Goal: Transaction & Acquisition: Purchase product/service

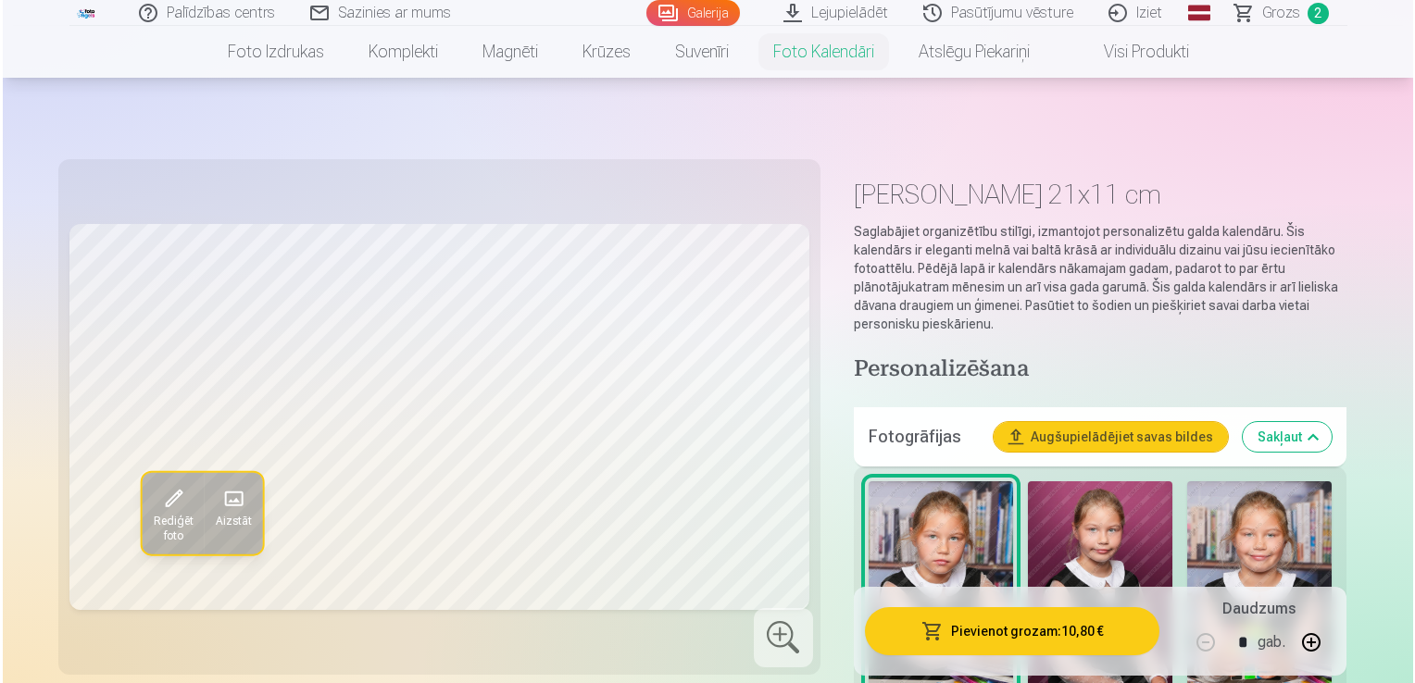
scroll to position [1296, 0]
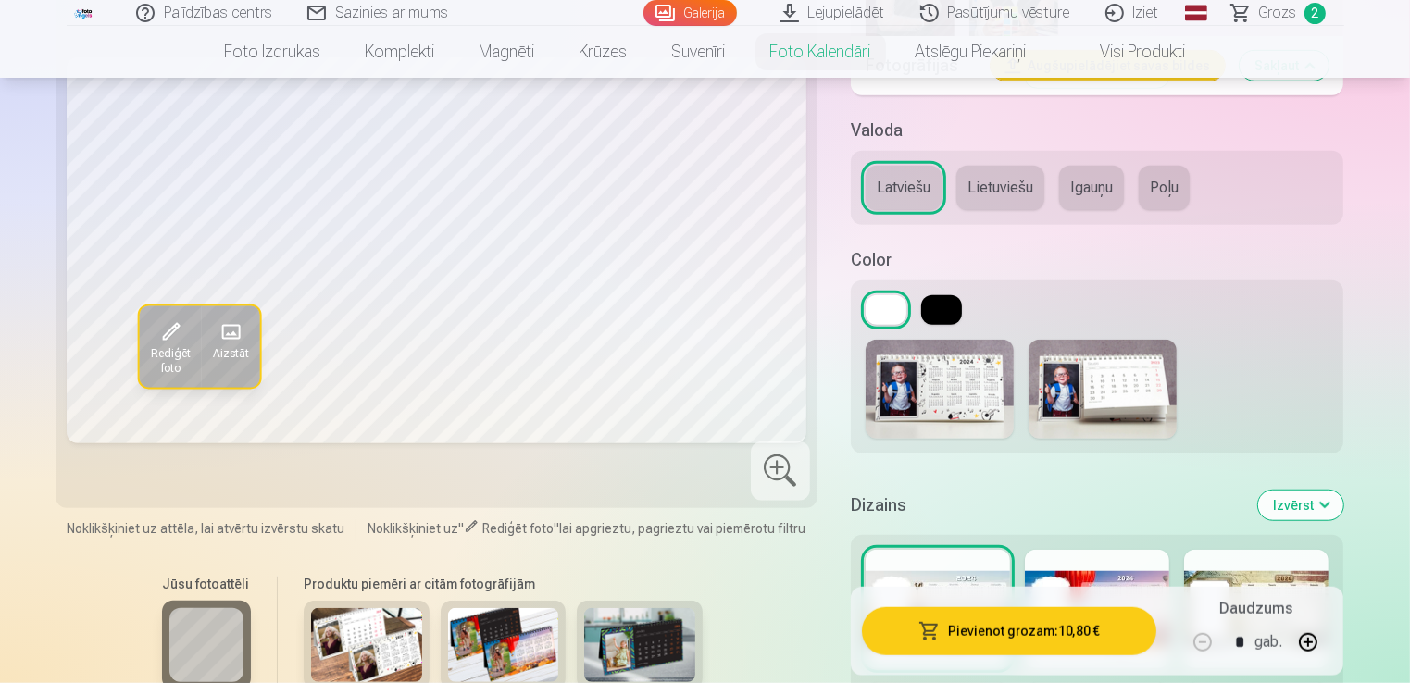
click at [989, 632] on button "Pievienot grozam : 10,80 €" at bounding box center [1009, 631] width 295 height 48
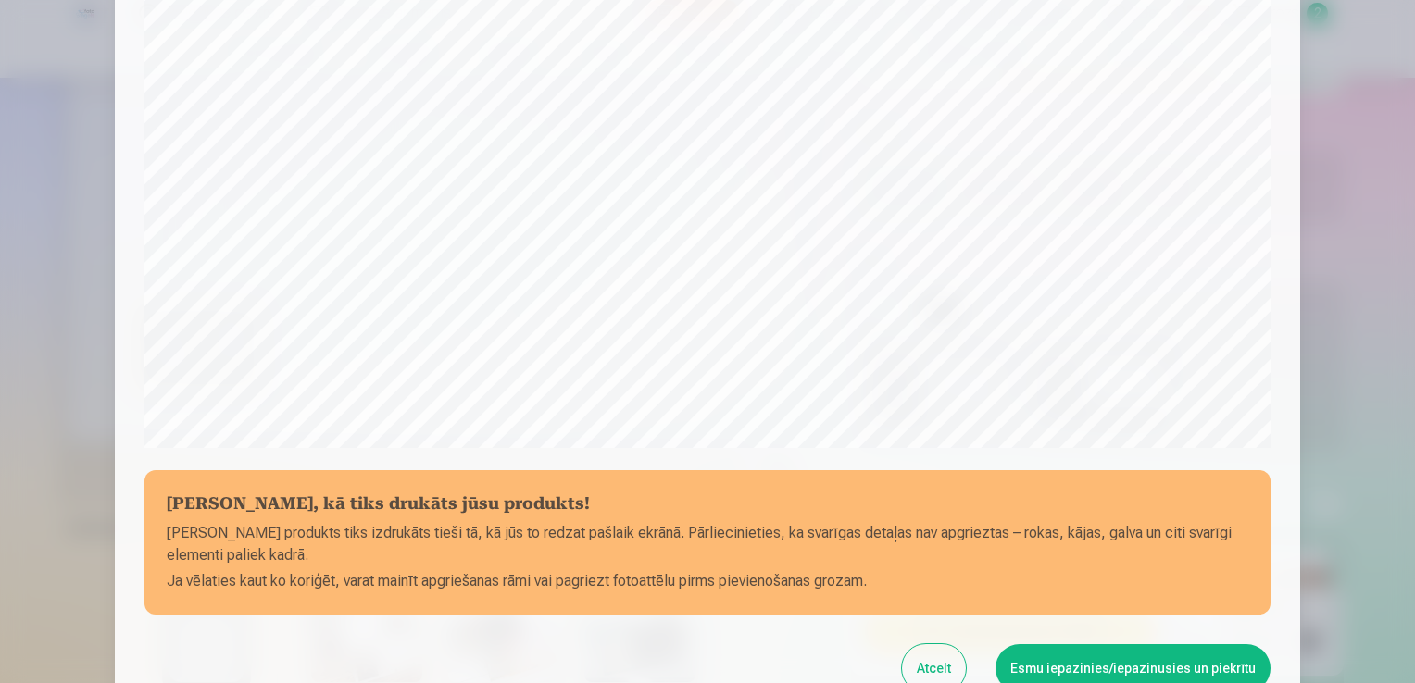
scroll to position [557, 0]
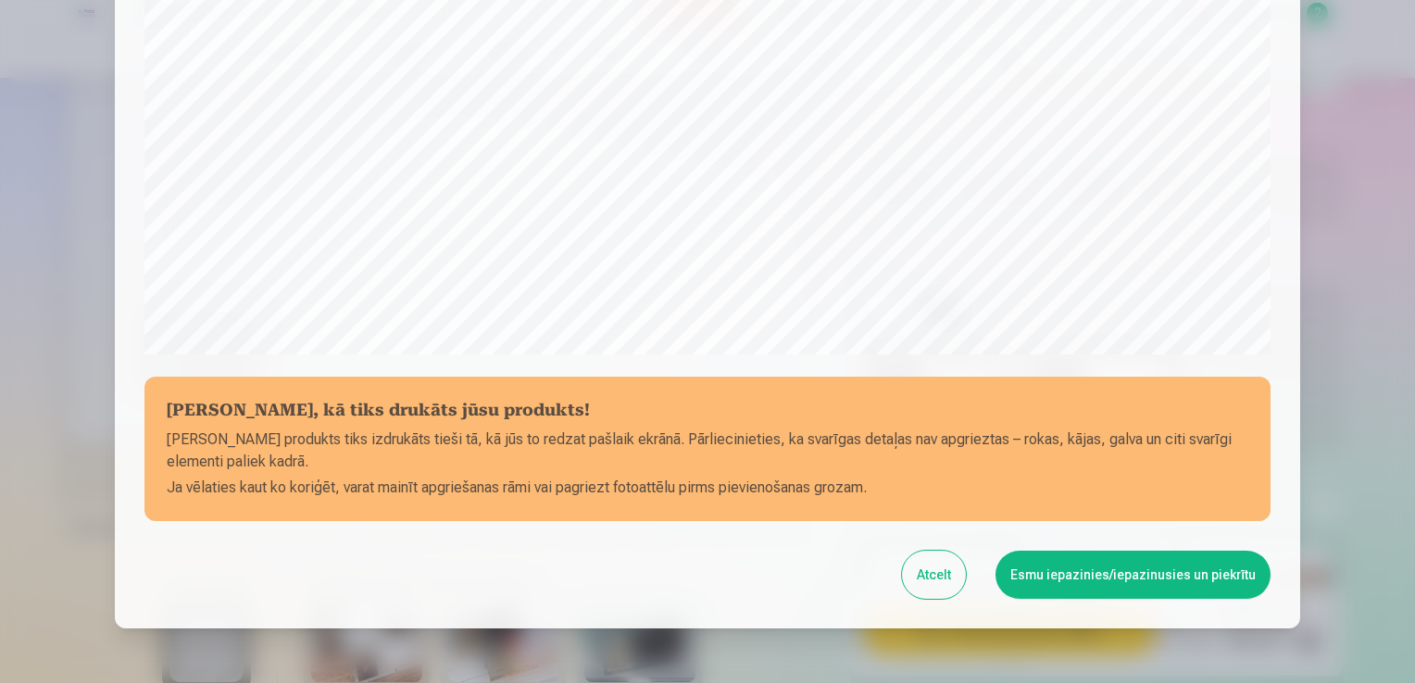
click at [1093, 579] on button "Esmu iepazinies/iepazinusies un piekrītu" at bounding box center [1133, 575] width 275 height 48
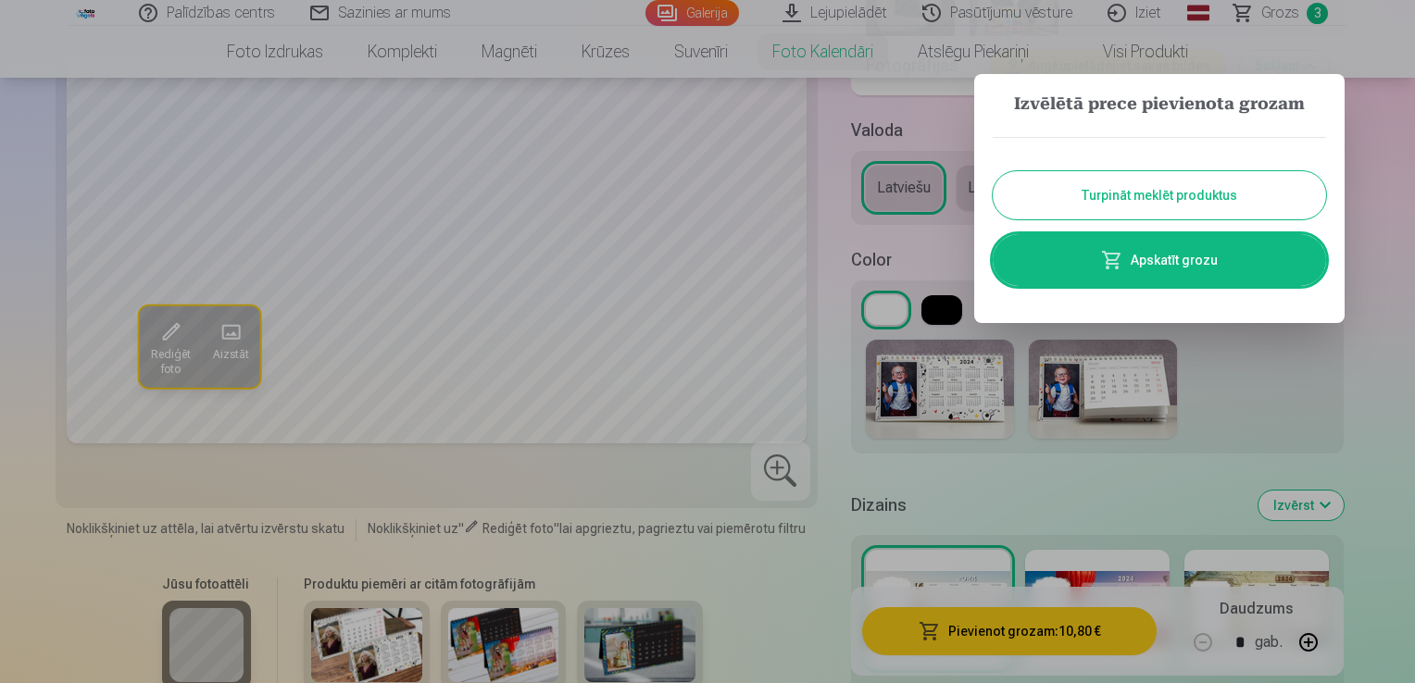
click at [1154, 260] on link "Apskatīt grozu" at bounding box center [1159, 260] width 333 height 52
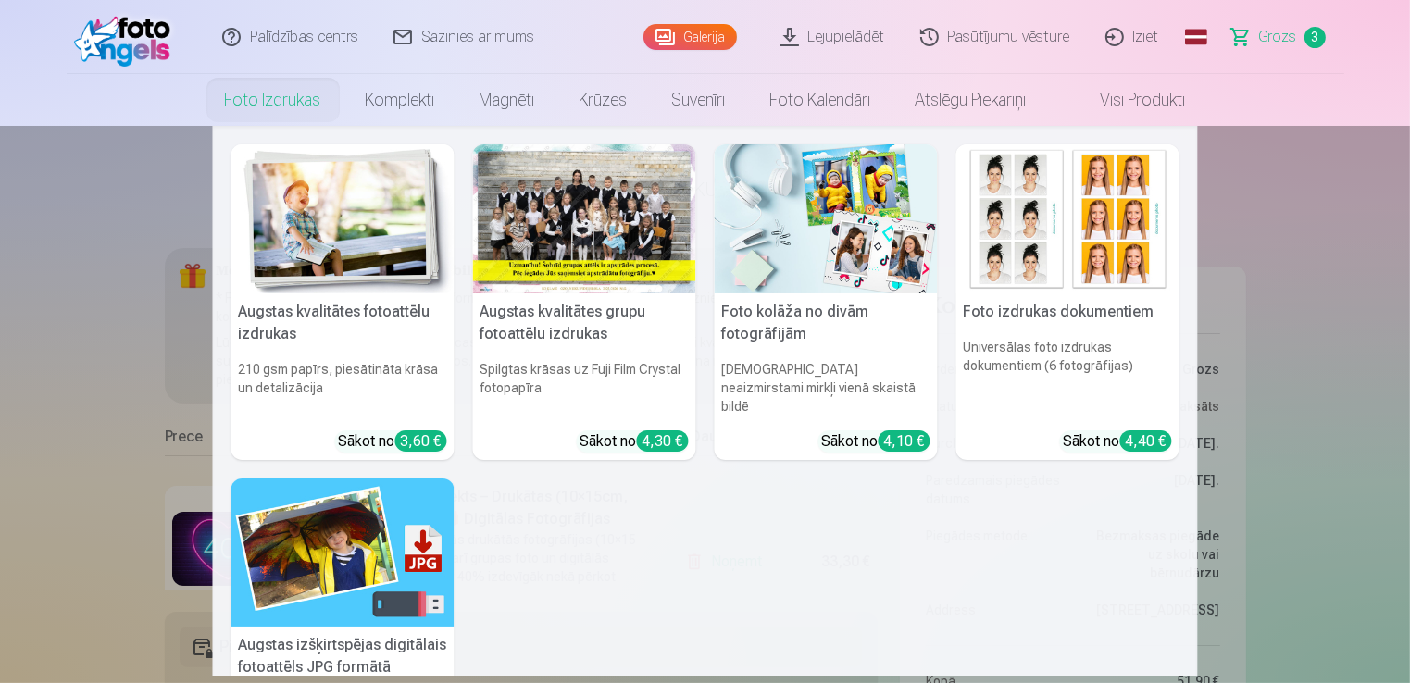
click at [650, 431] on div "4,30 €" at bounding box center [663, 441] width 52 height 21
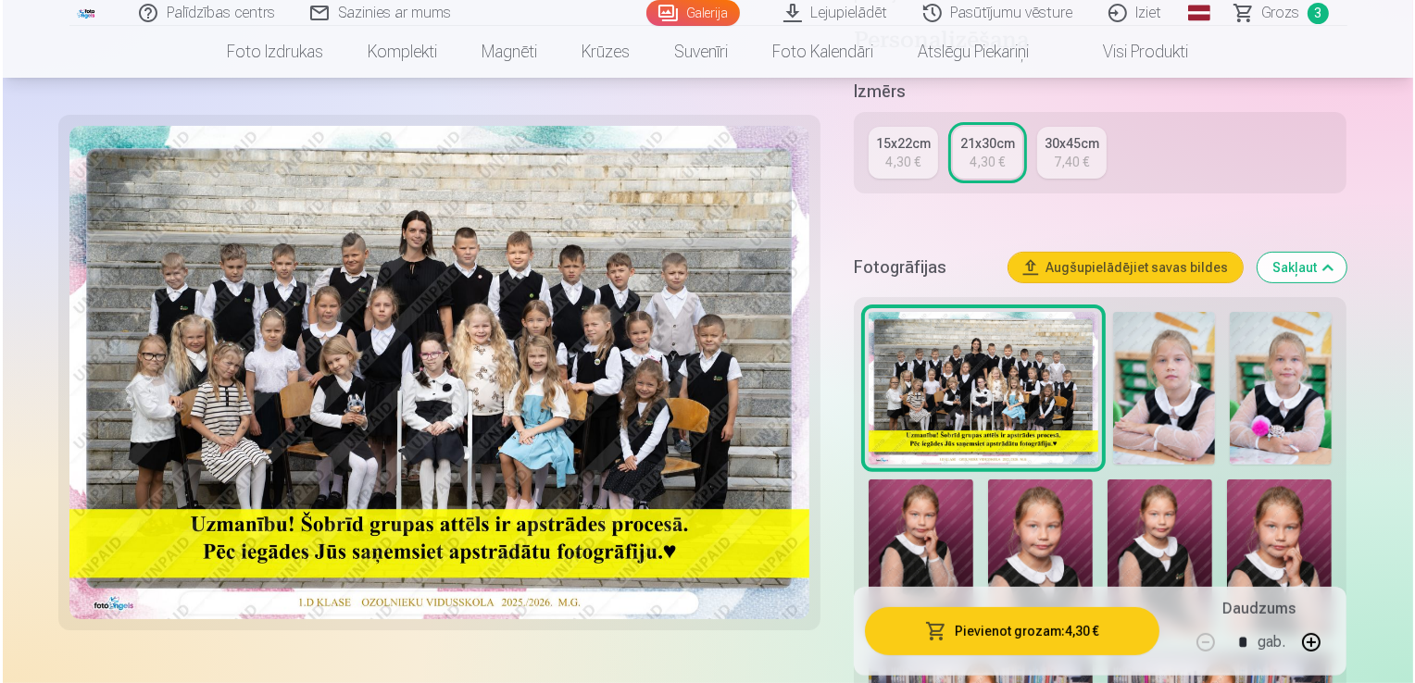
scroll to position [463, 0]
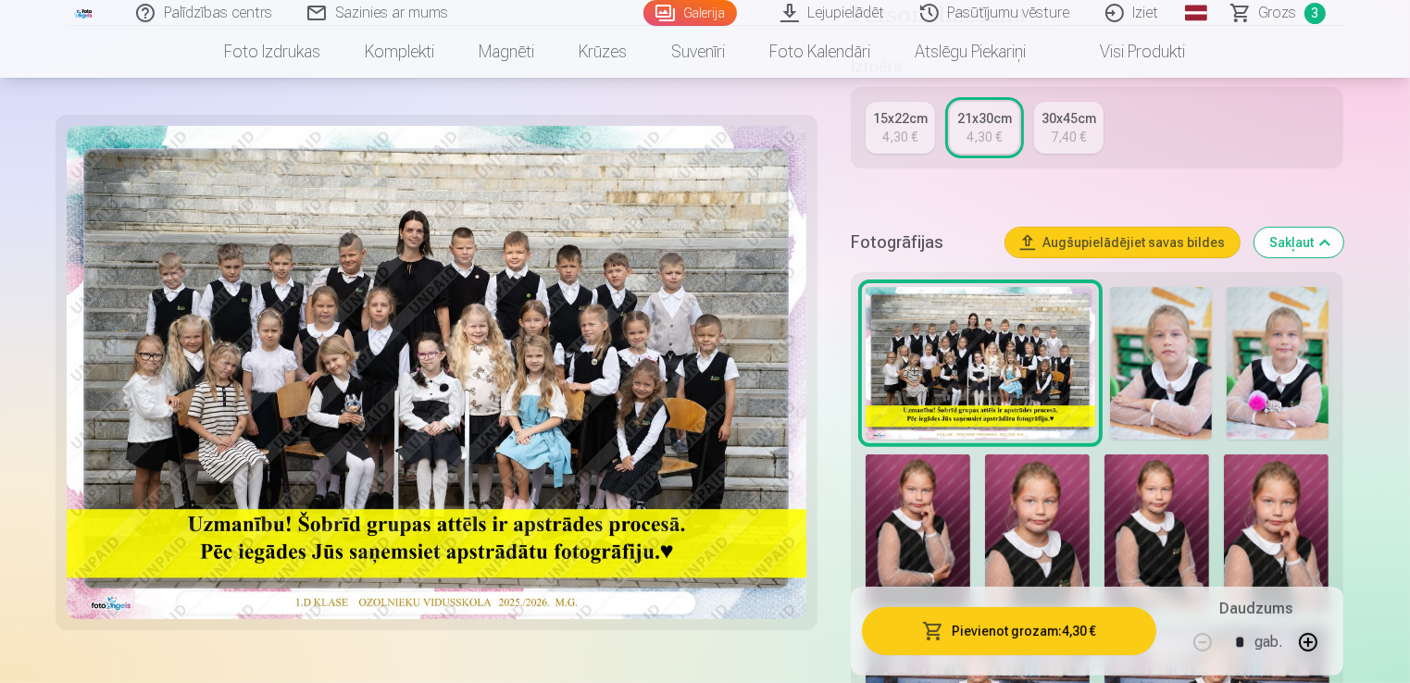
click at [989, 622] on button "Pievienot grozam : 4,30 €" at bounding box center [1009, 631] width 295 height 48
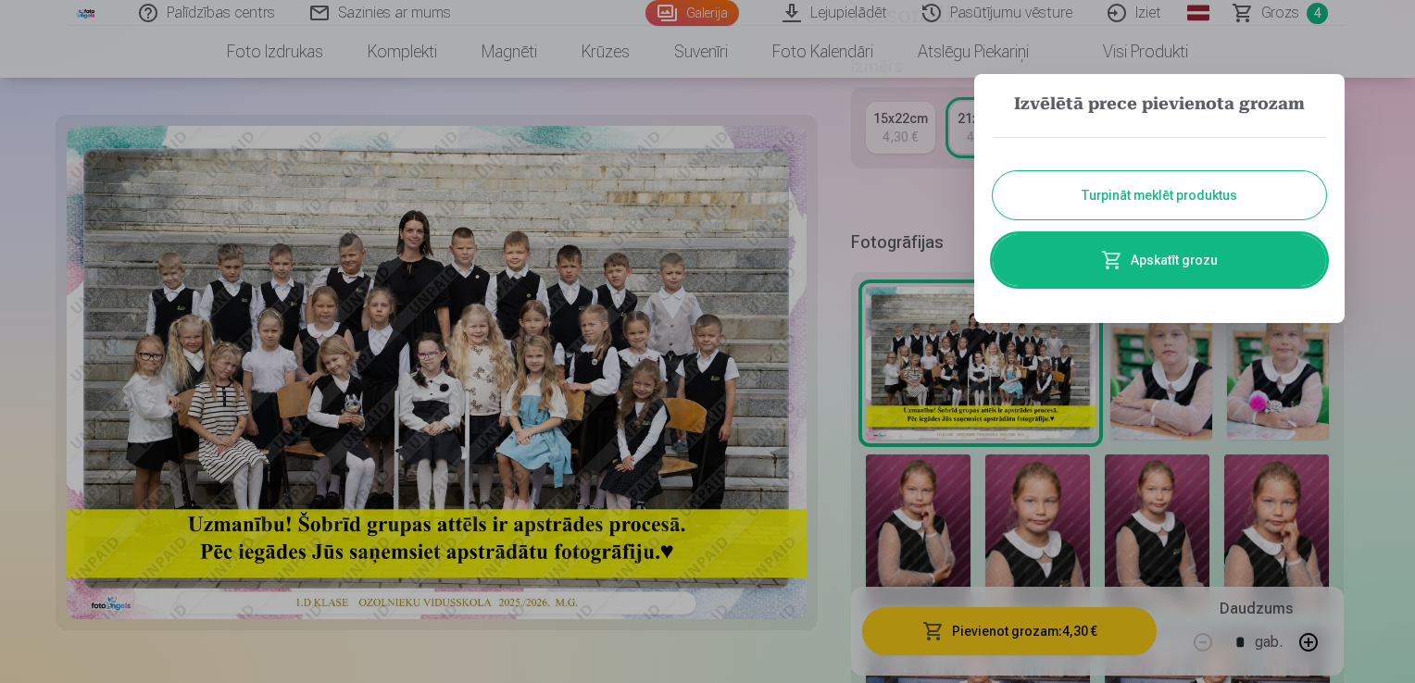
click at [1169, 257] on link "Apskatīt grozu" at bounding box center [1159, 260] width 333 height 52
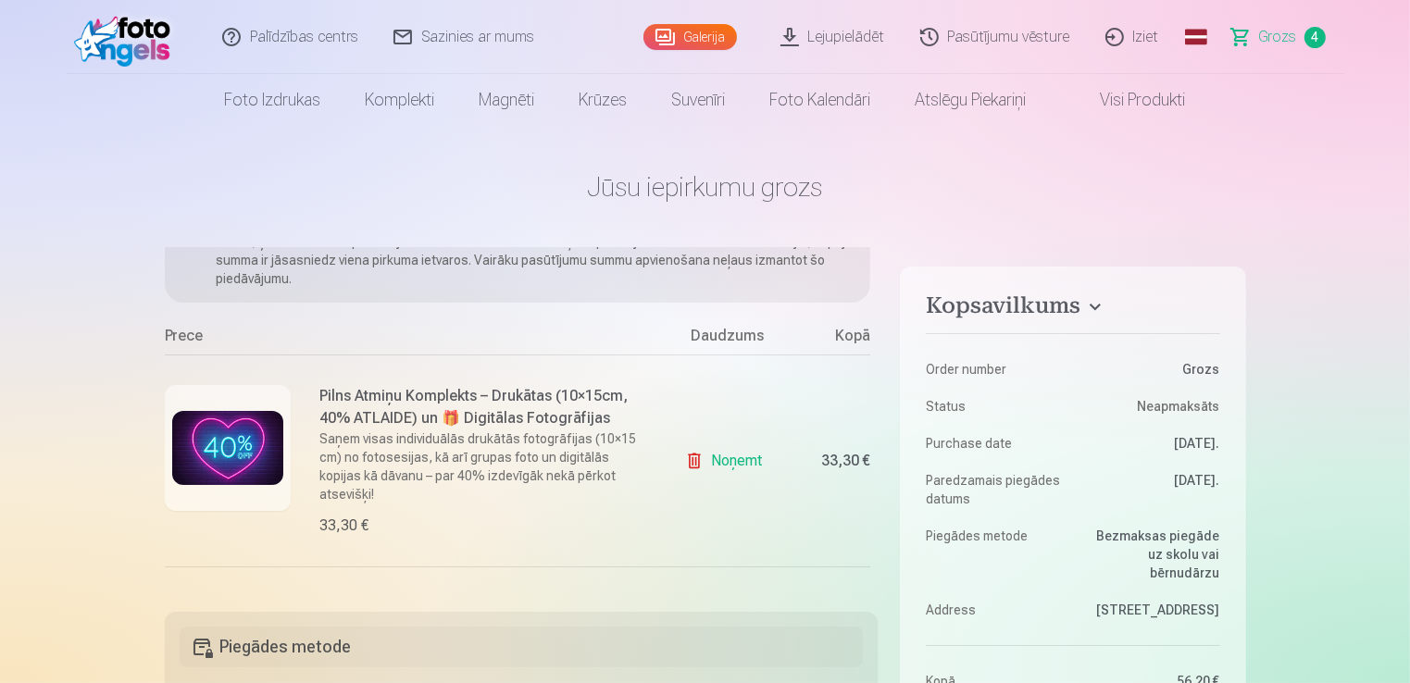
scroll to position [93, 0]
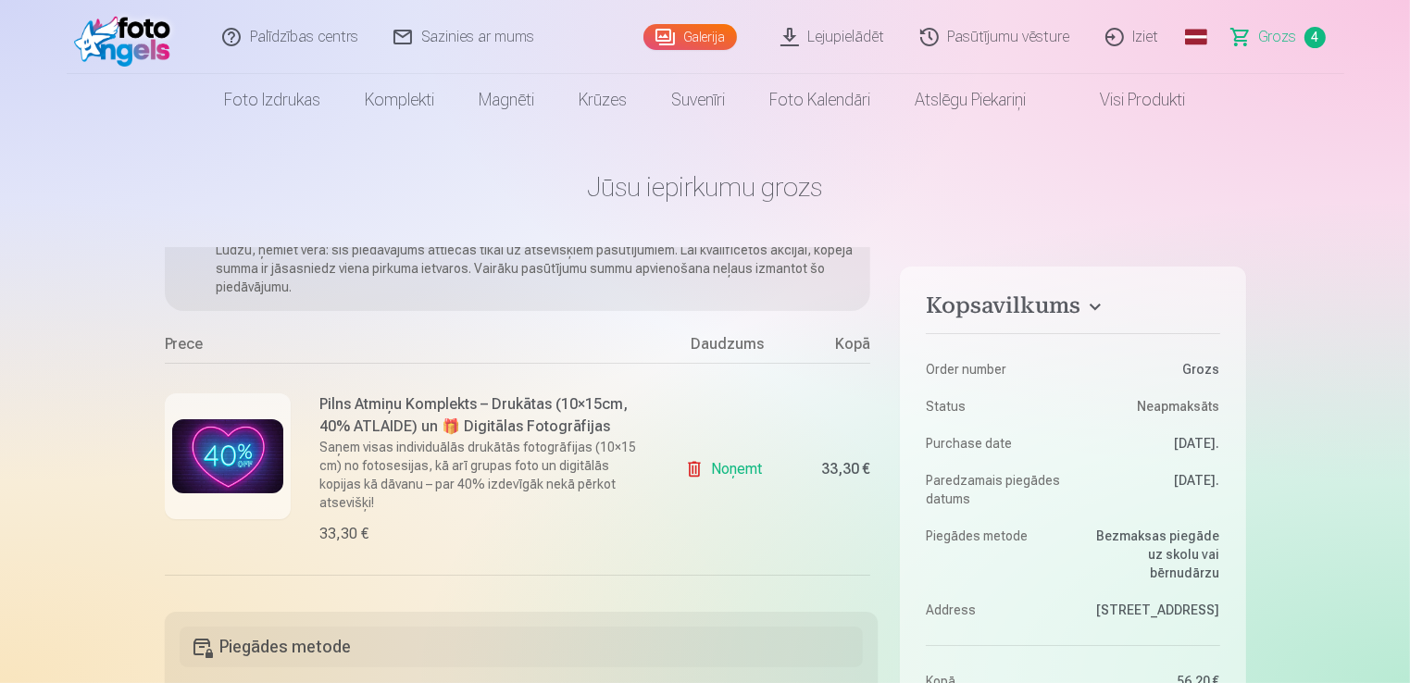
click at [689, 472] on link "Noņemt" at bounding box center [727, 469] width 84 height 37
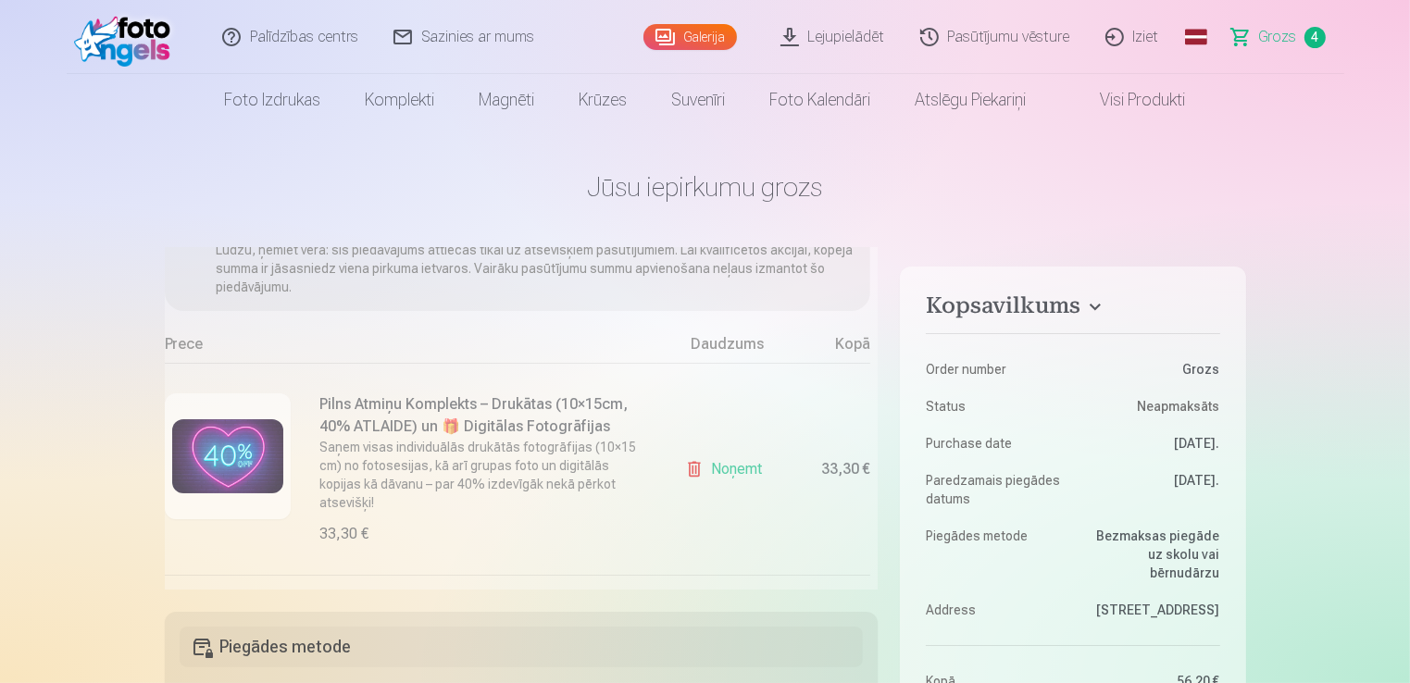
type input "*"
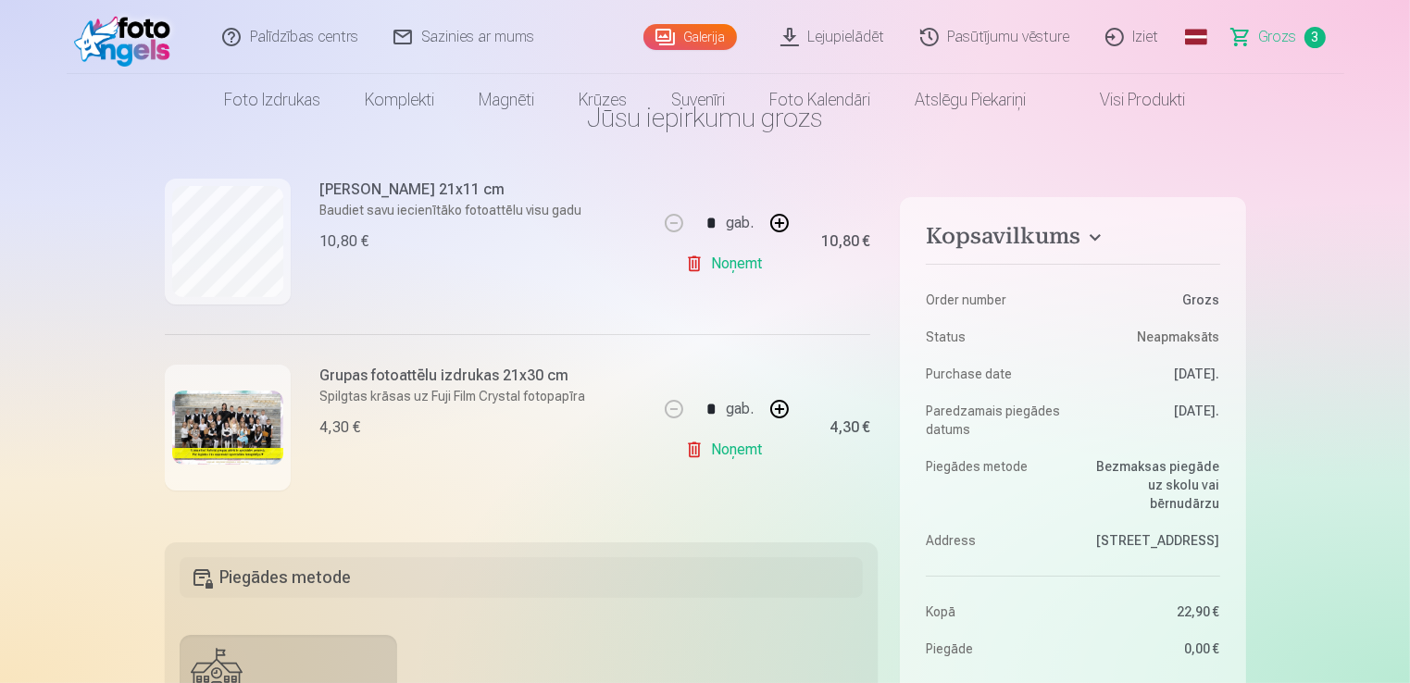
scroll to position [0, 0]
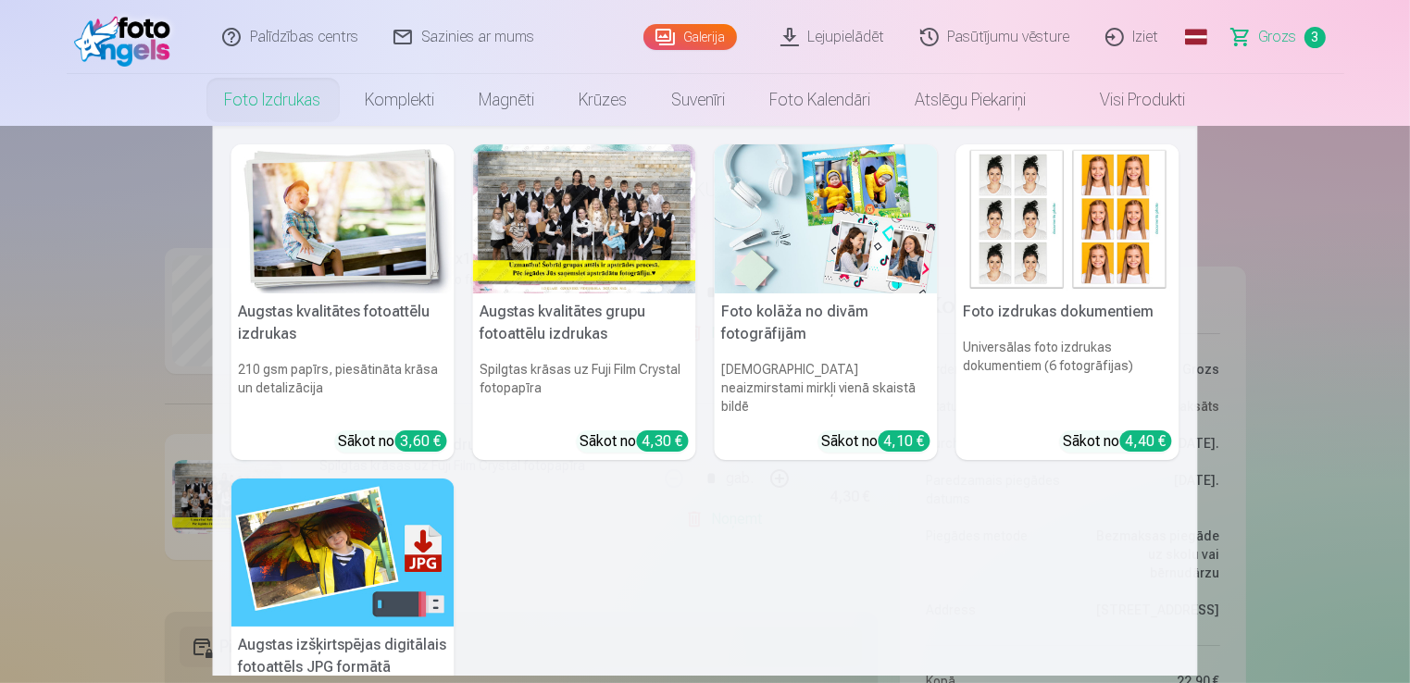
click at [317, 220] on img at bounding box center [343, 218] width 223 height 149
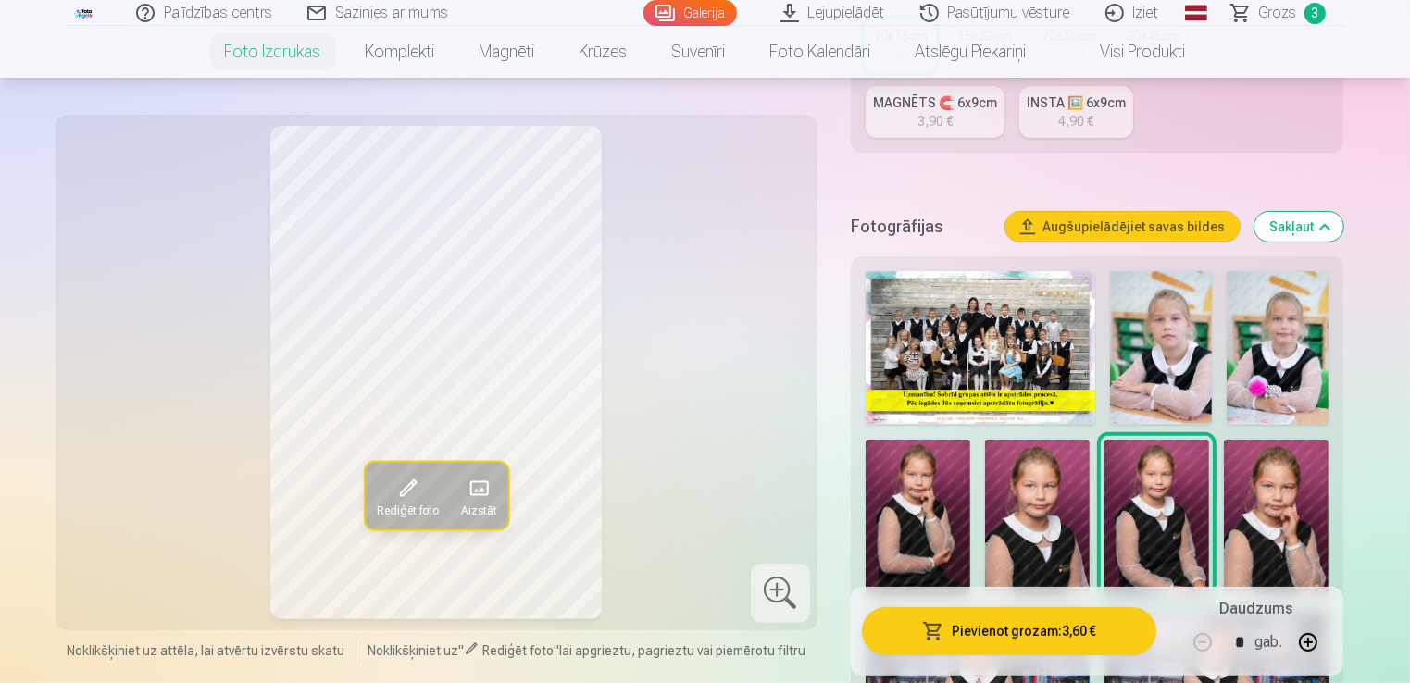
scroll to position [556, 0]
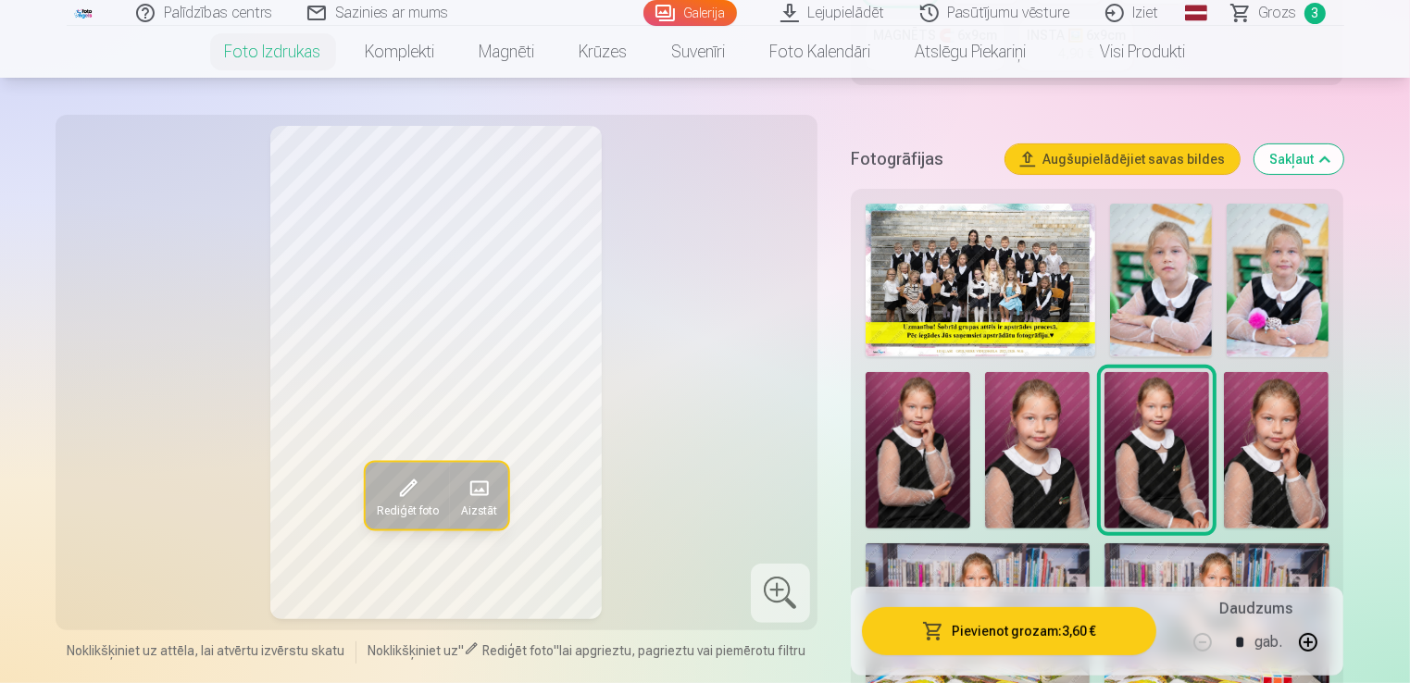
click at [485, 506] on span "Aizstāt" at bounding box center [478, 511] width 36 height 15
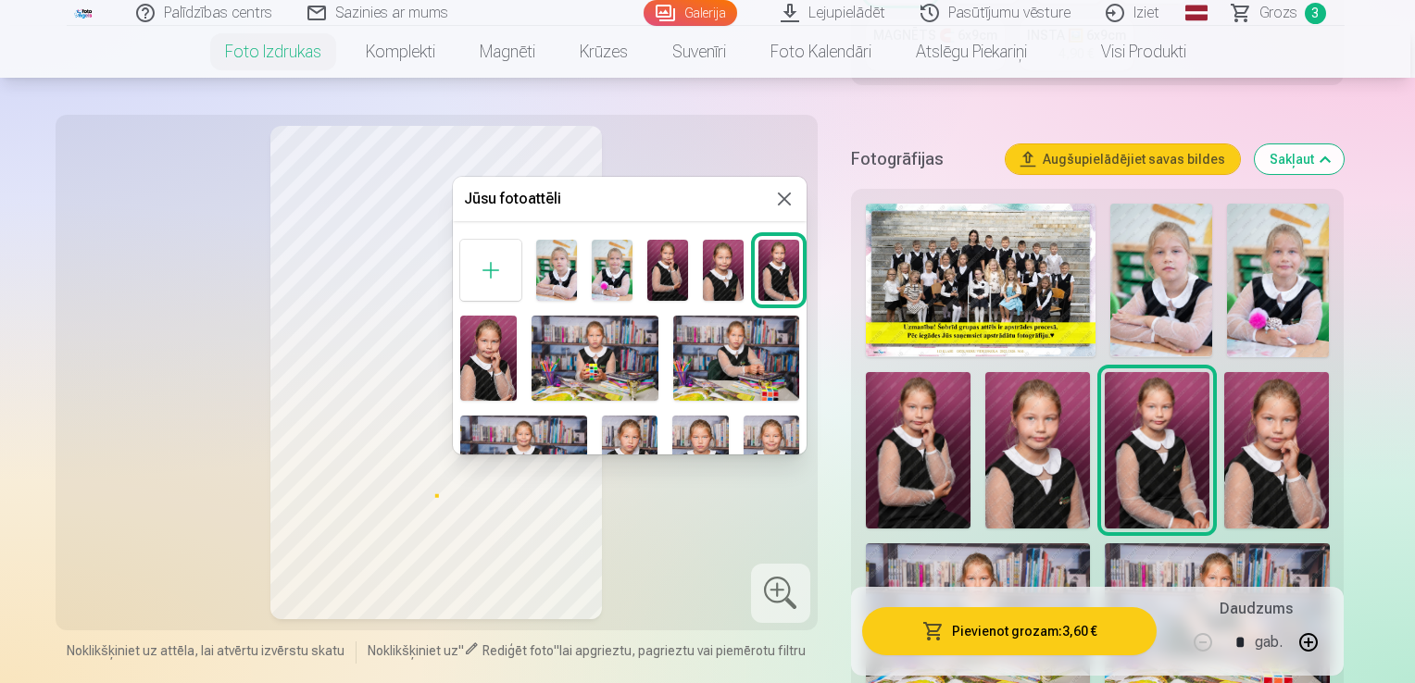
click at [608, 279] on img at bounding box center [612, 270] width 41 height 61
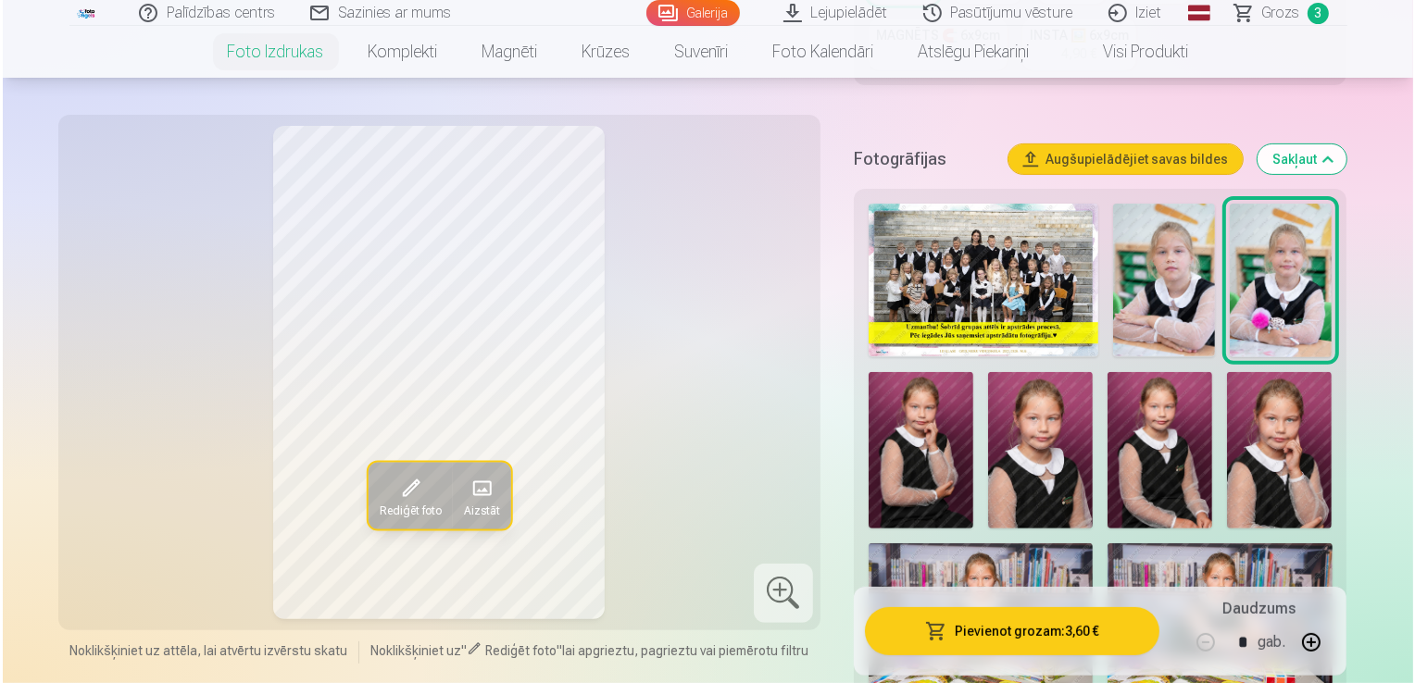
scroll to position [741, 0]
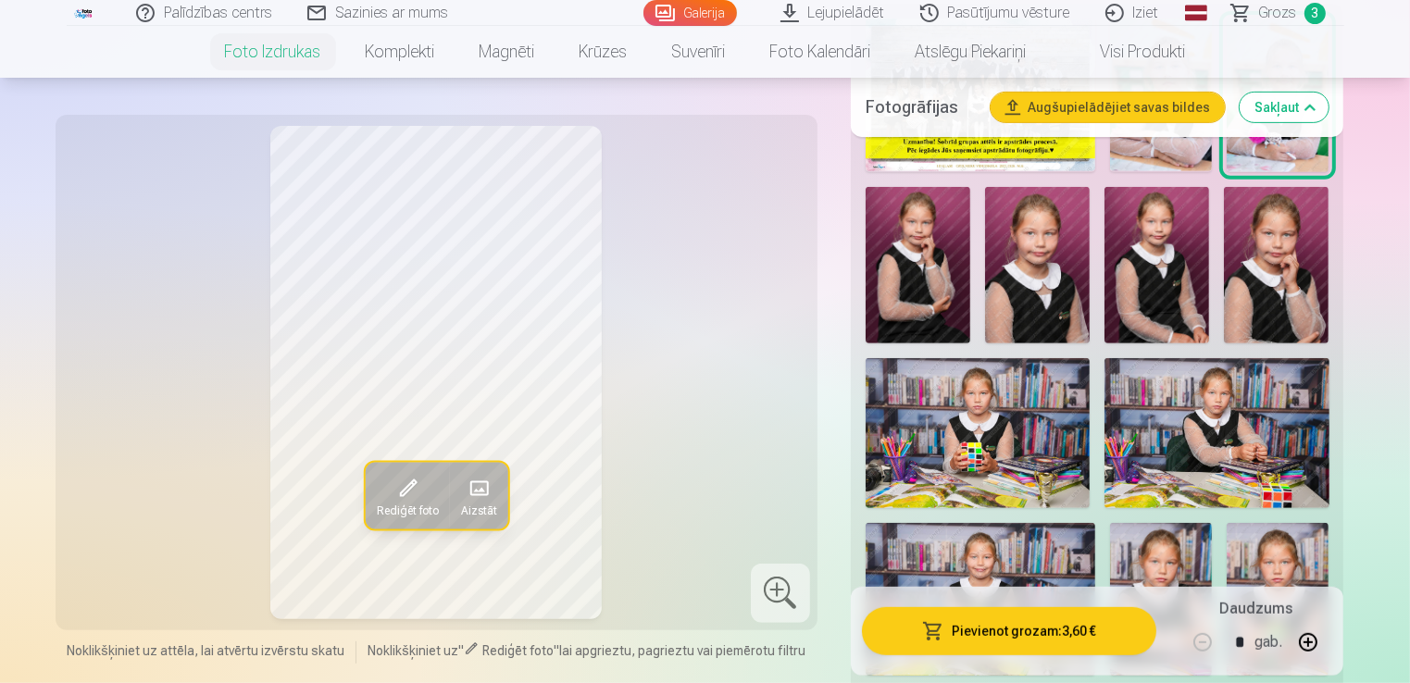
click at [1281, 302] on img at bounding box center [1276, 265] width 105 height 157
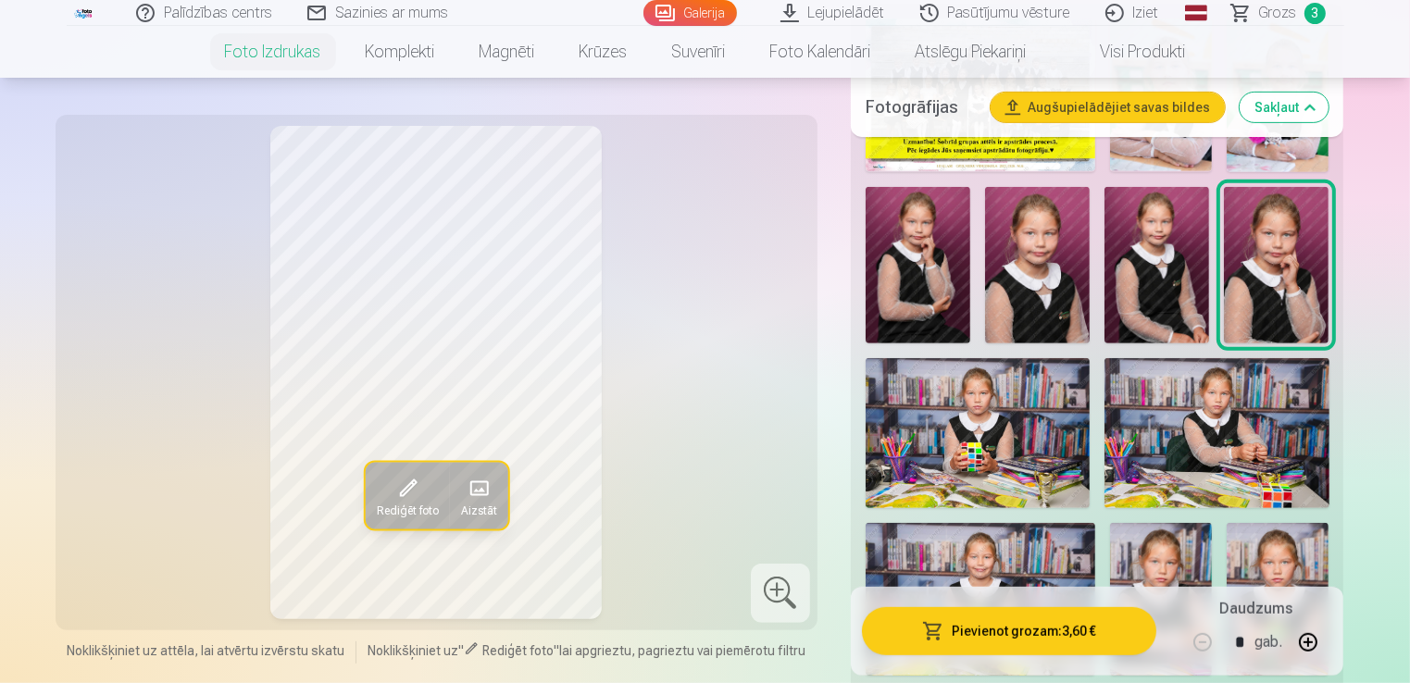
click at [887, 266] on img at bounding box center [918, 265] width 105 height 157
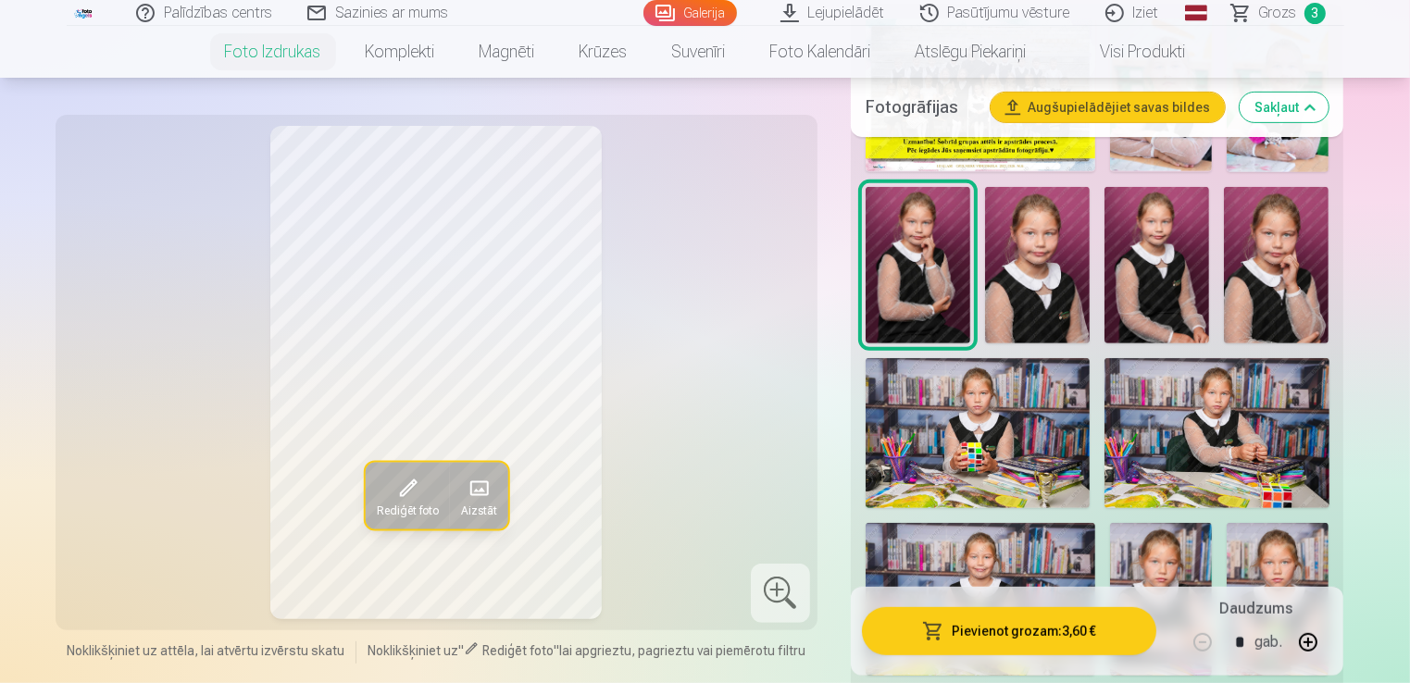
click at [407, 500] on span at bounding box center [408, 489] width 30 height 30
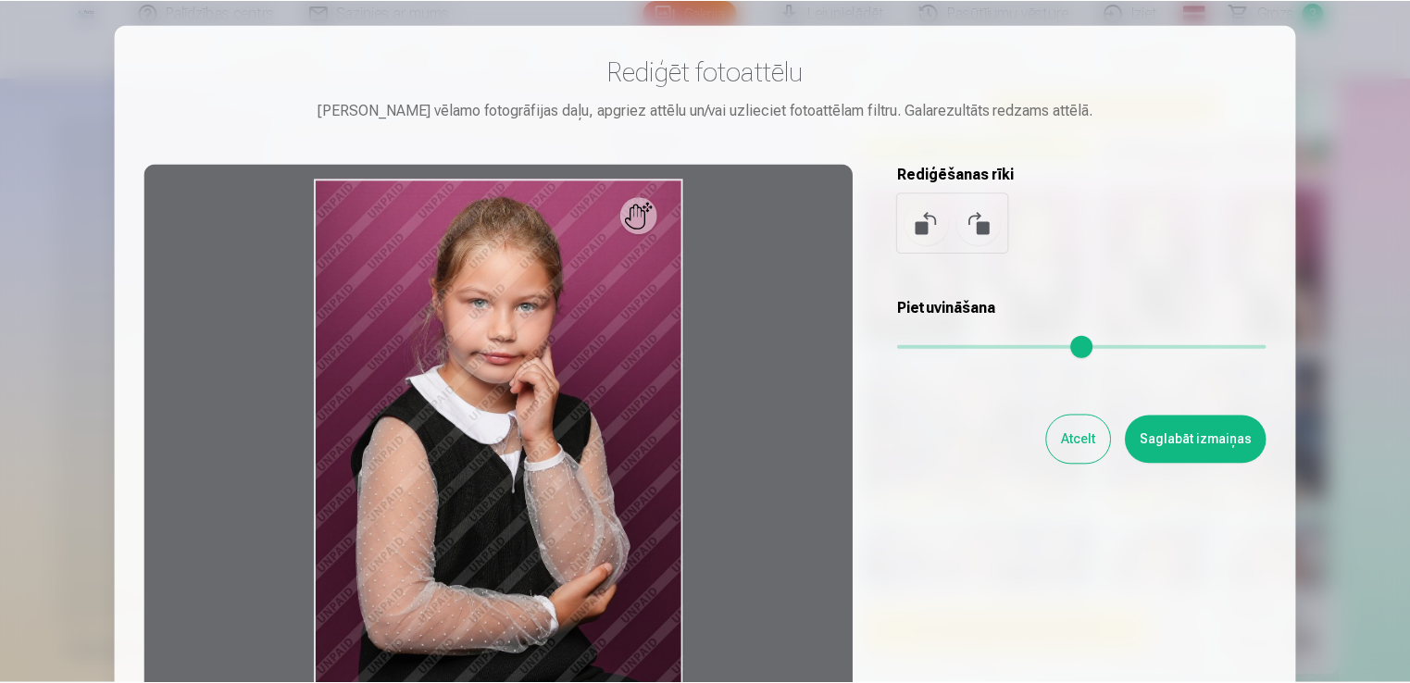
scroll to position [0, 0]
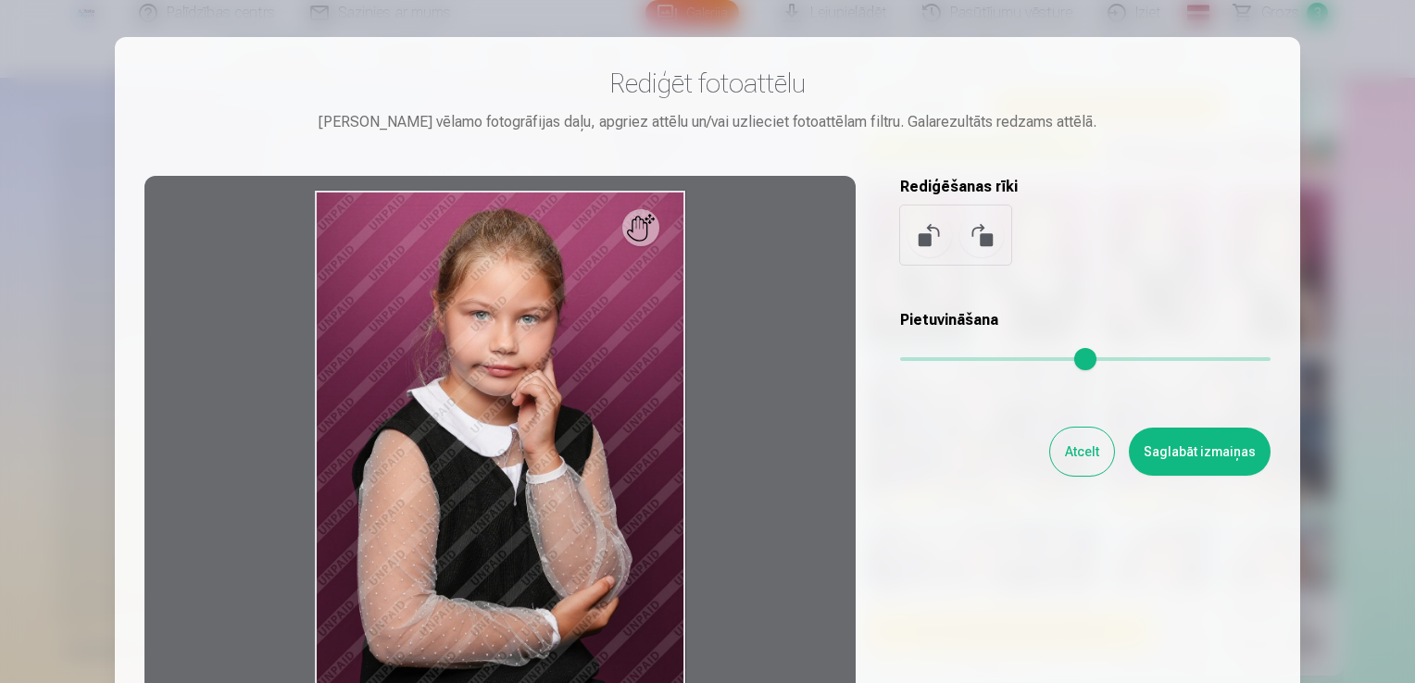
click at [1063, 454] on button "Atcelt" at bounding box center [1082, 452] width 64 height 48
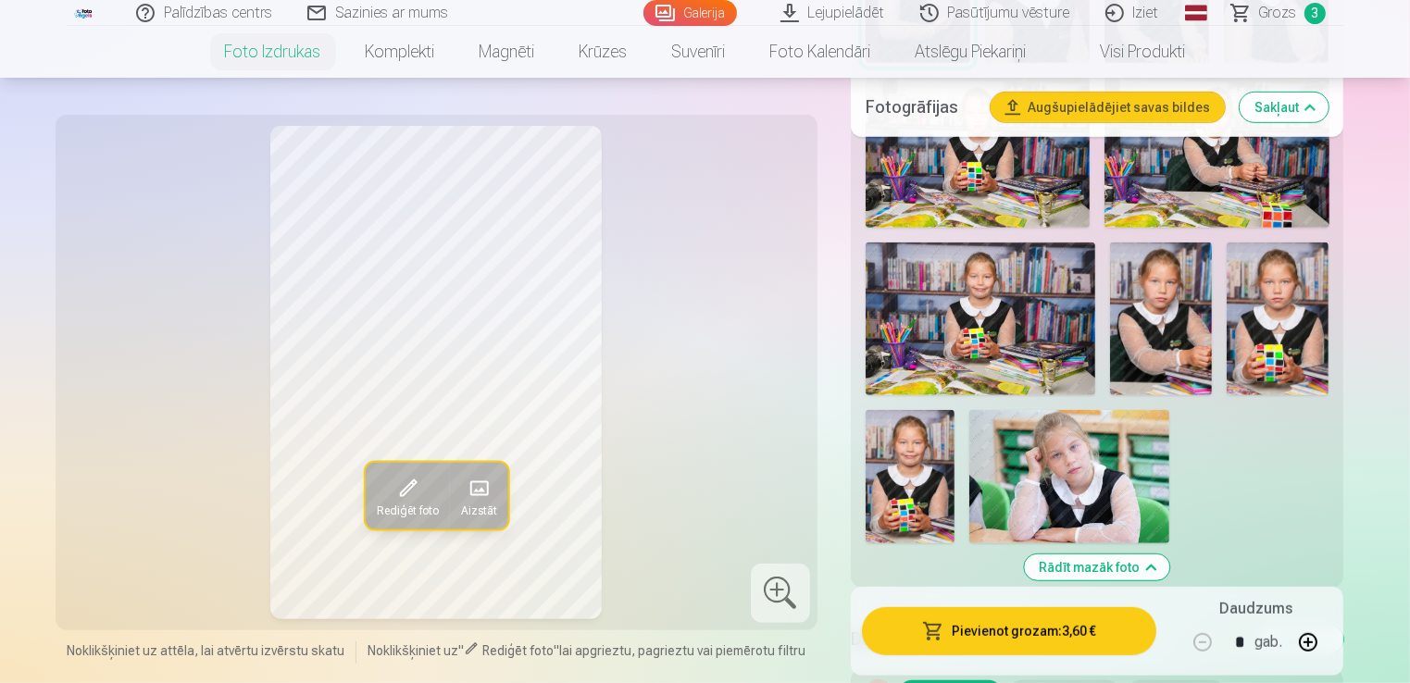
scroll to position [1019, 0]
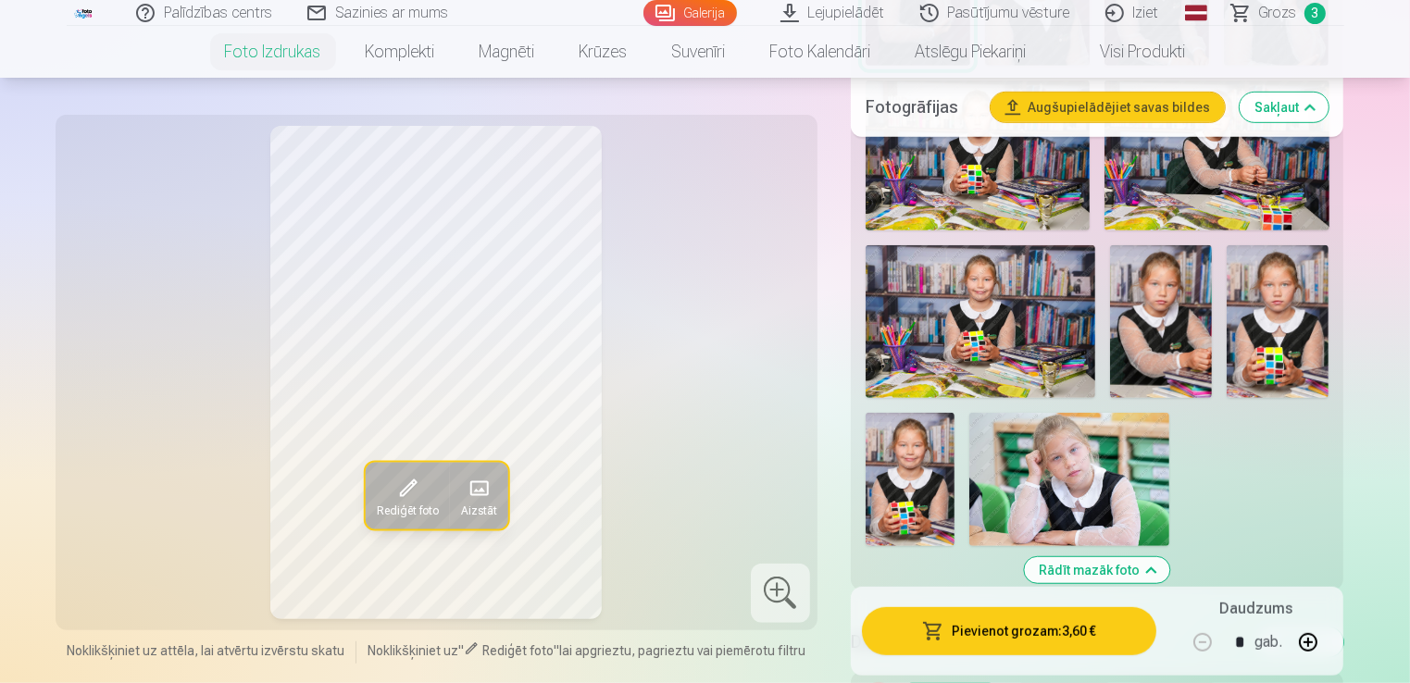
click at [1096, 506] on img at bounding box center [1070, 479] width 200 height 133
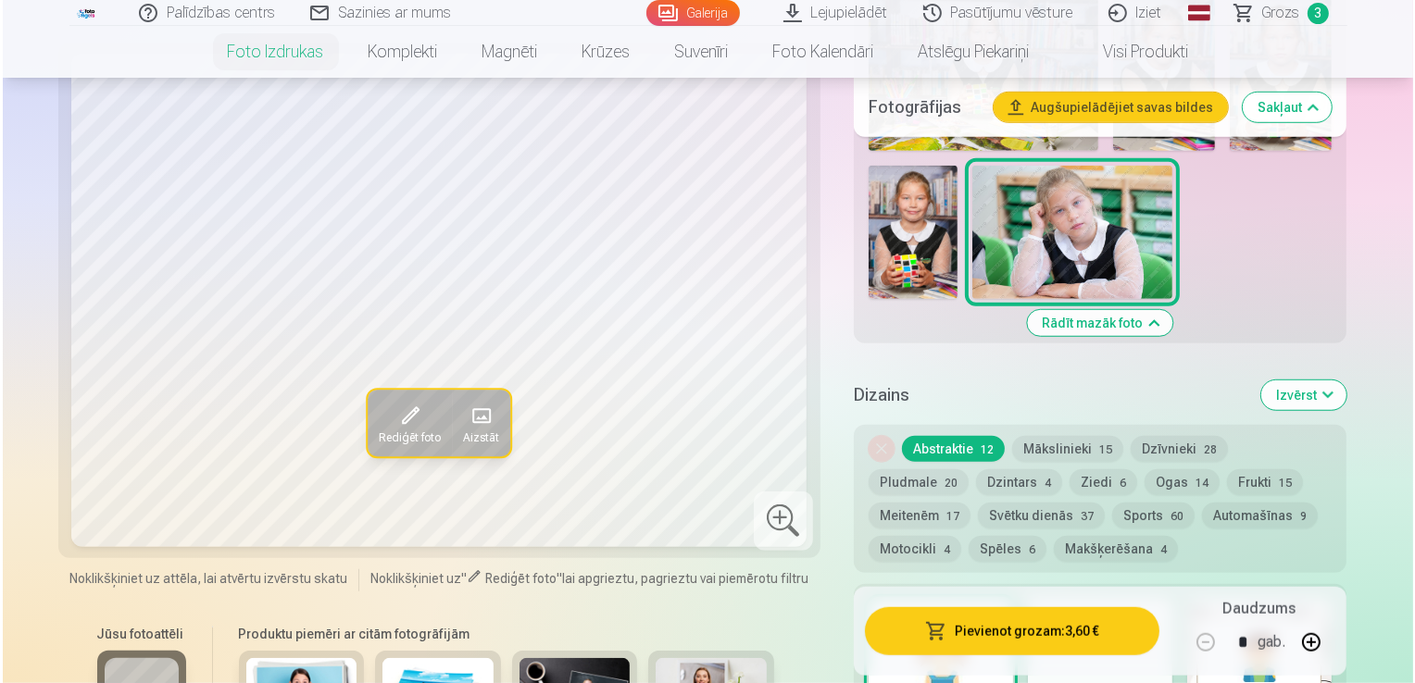
scroll to position [1296, 0]
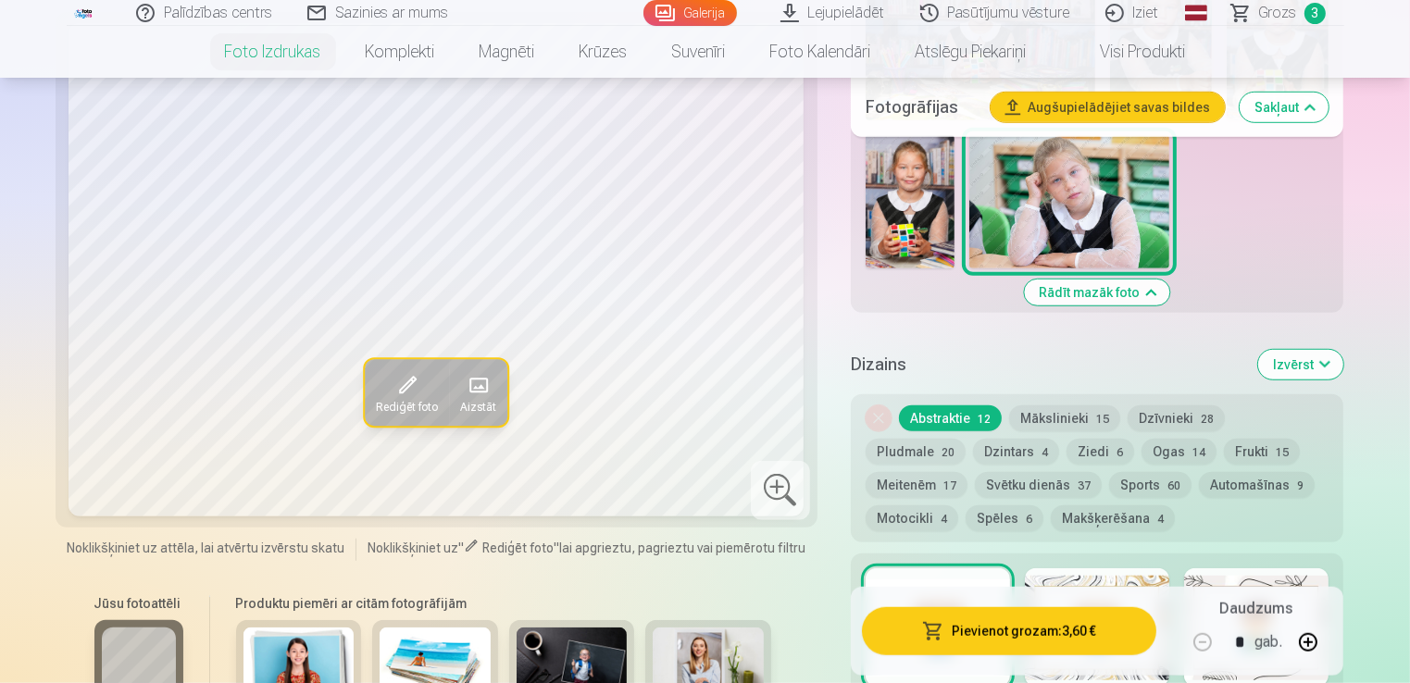
click at [1041, 638] on button "Pievienot grozam : 3,60 €" at bounding box center [1009, 631] width 295 height 48
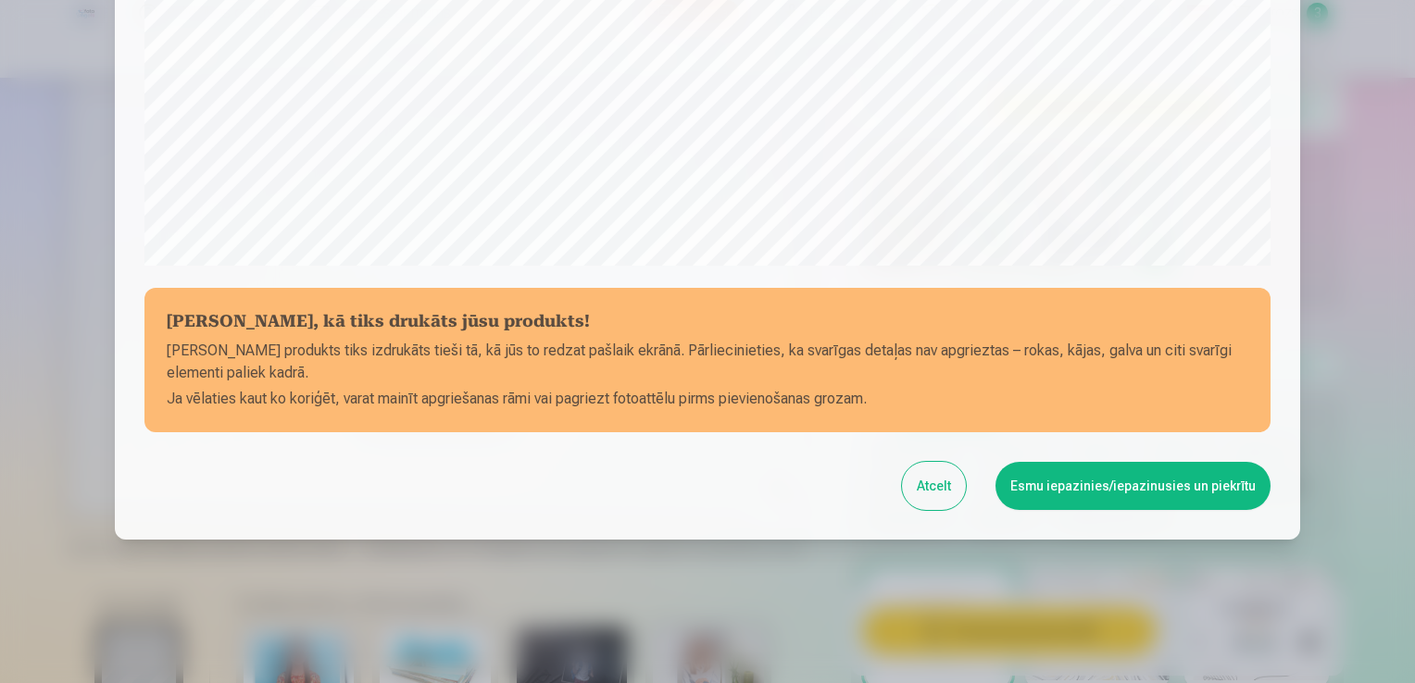
scroll to position [649, 0]
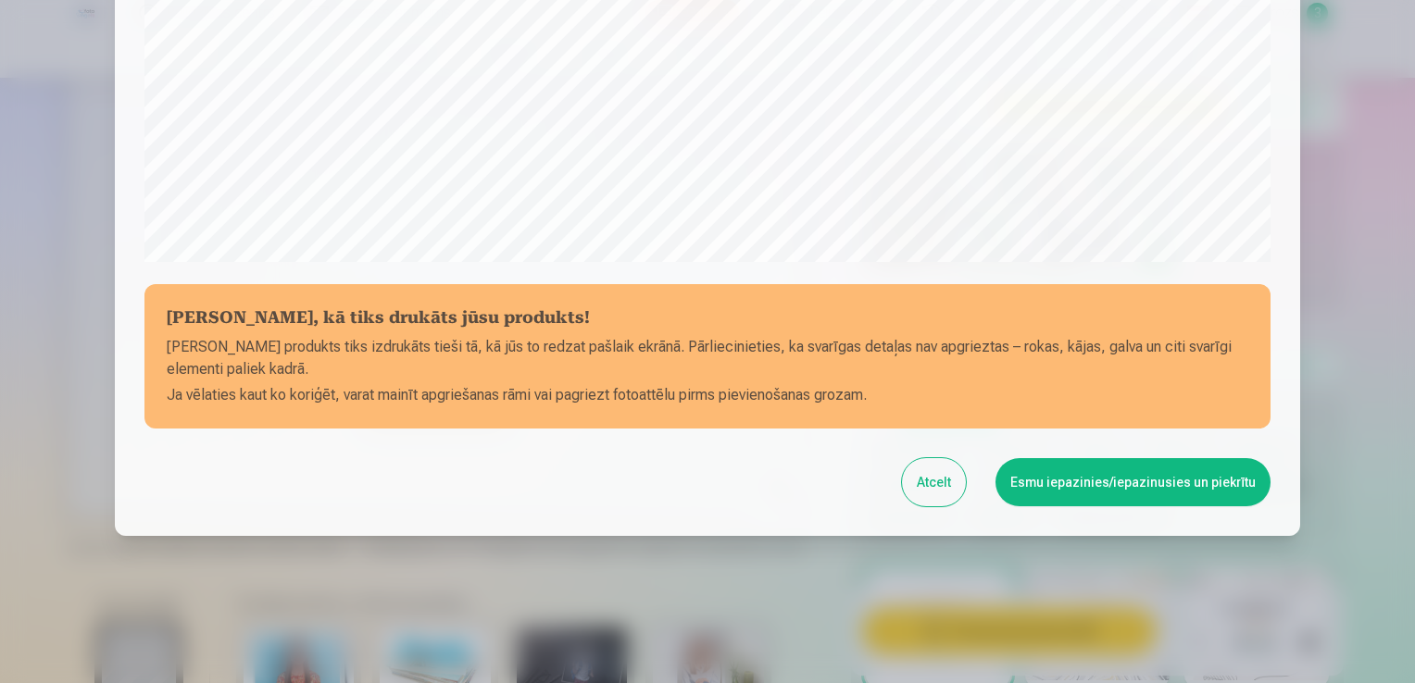
click at [1094, 473] on button "Esmu iepazinies/iepazinusies un piekrītu" at bounding box center [1133, 482] width 275 height 48
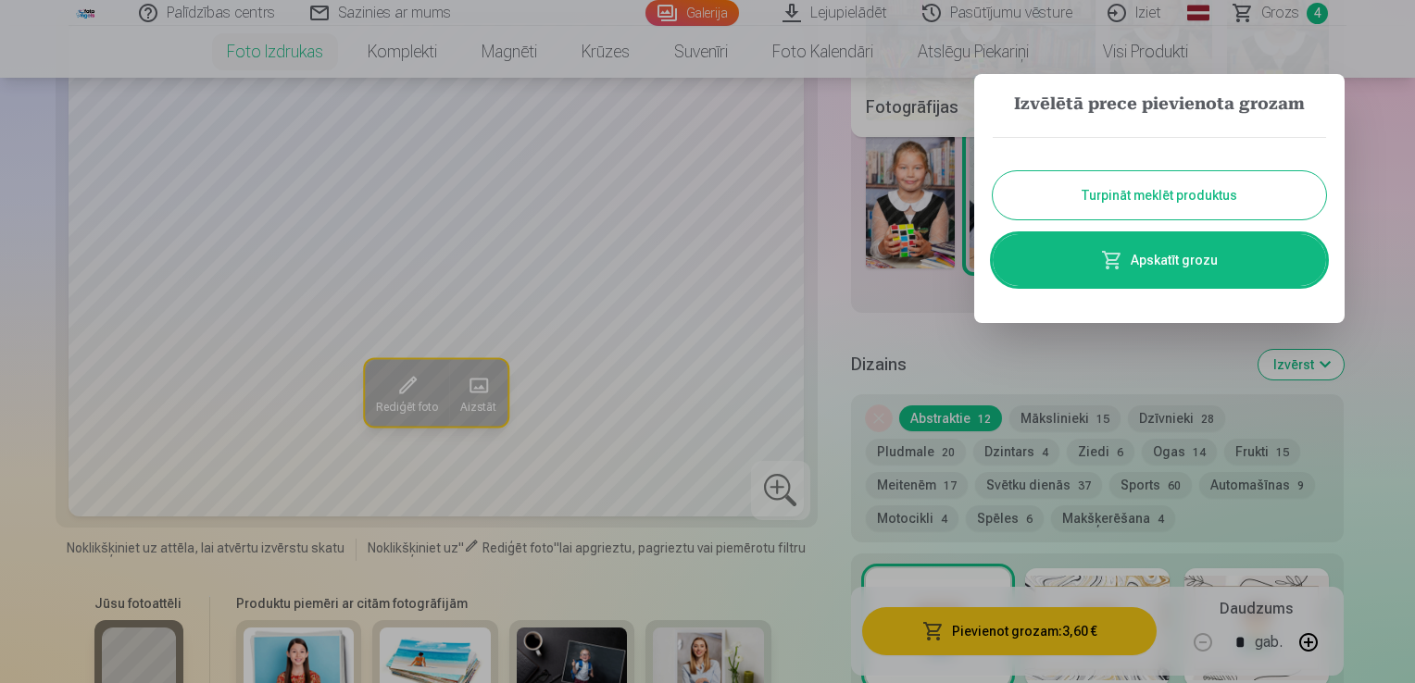
click at [1145, 257] on link "Apskatīt grozu" at bounding box center [1159, 260] width 333 height 52
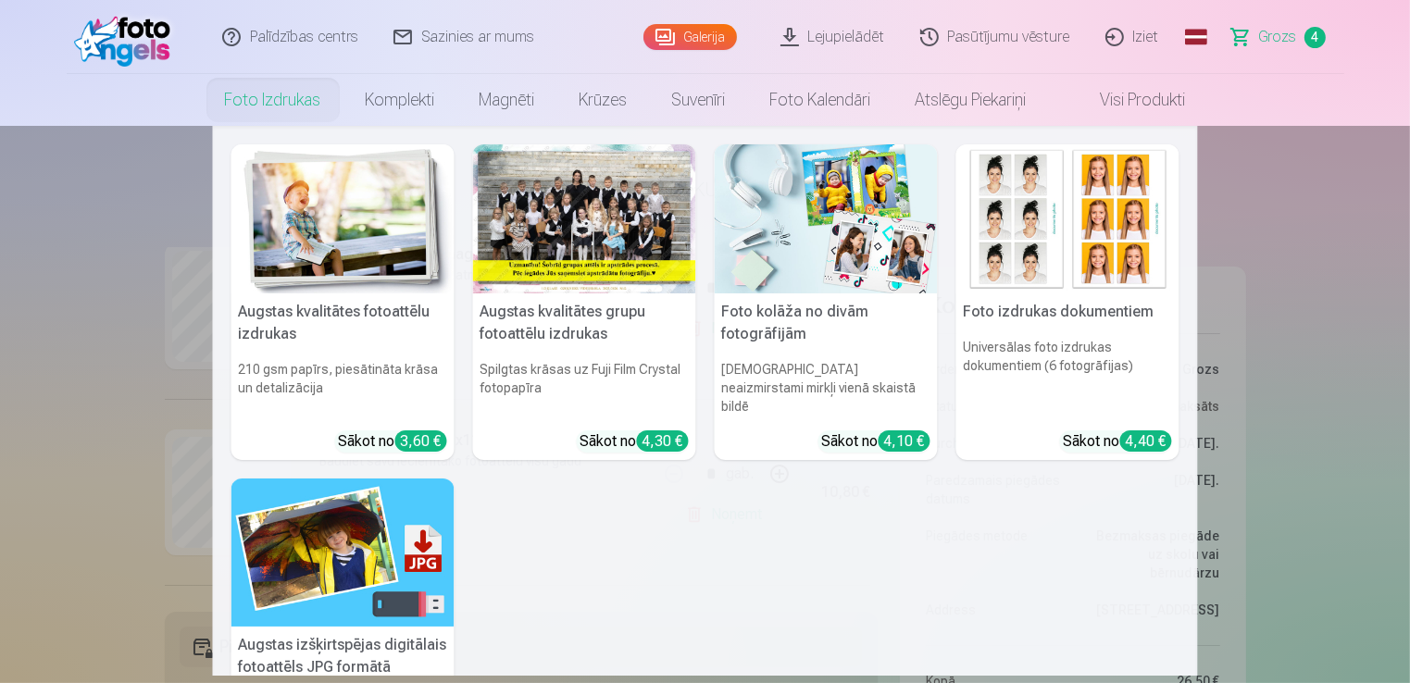
click at [349, 228] on img at bounding box center [343, 218] width 223 height 149
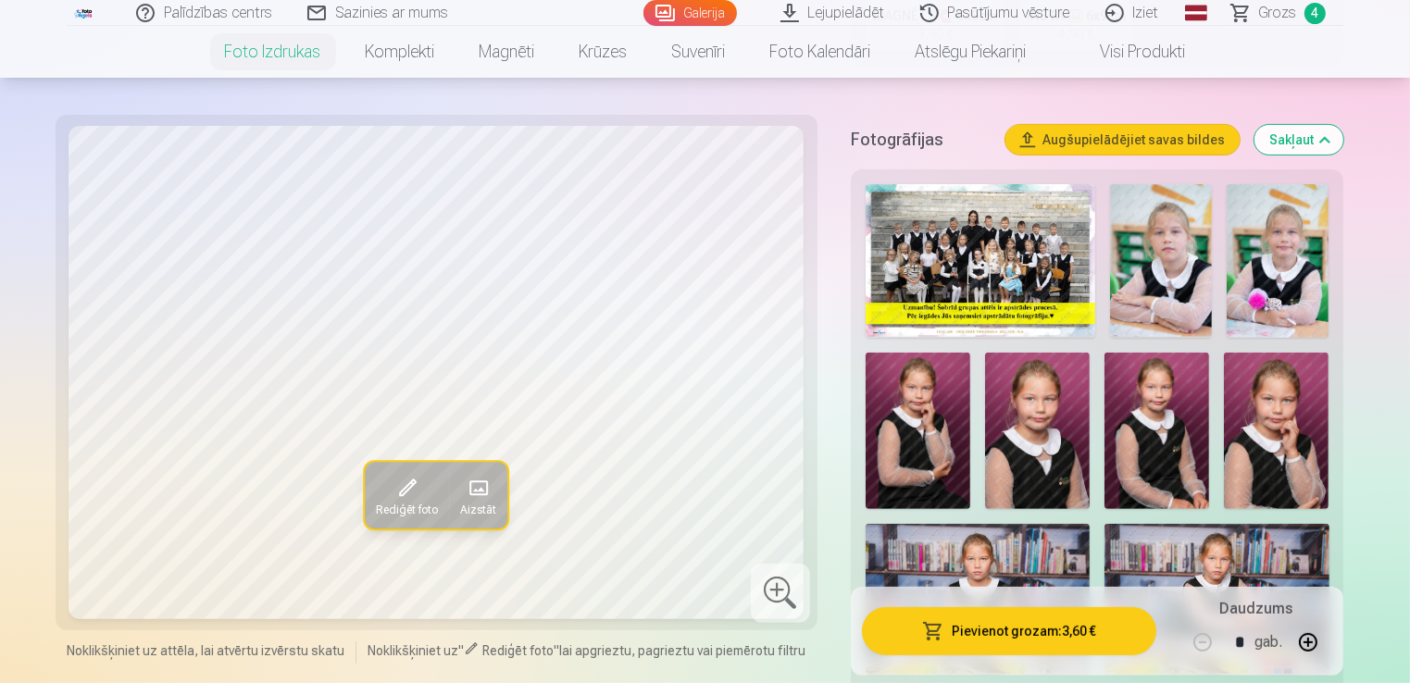
scroll to position [463, 0]
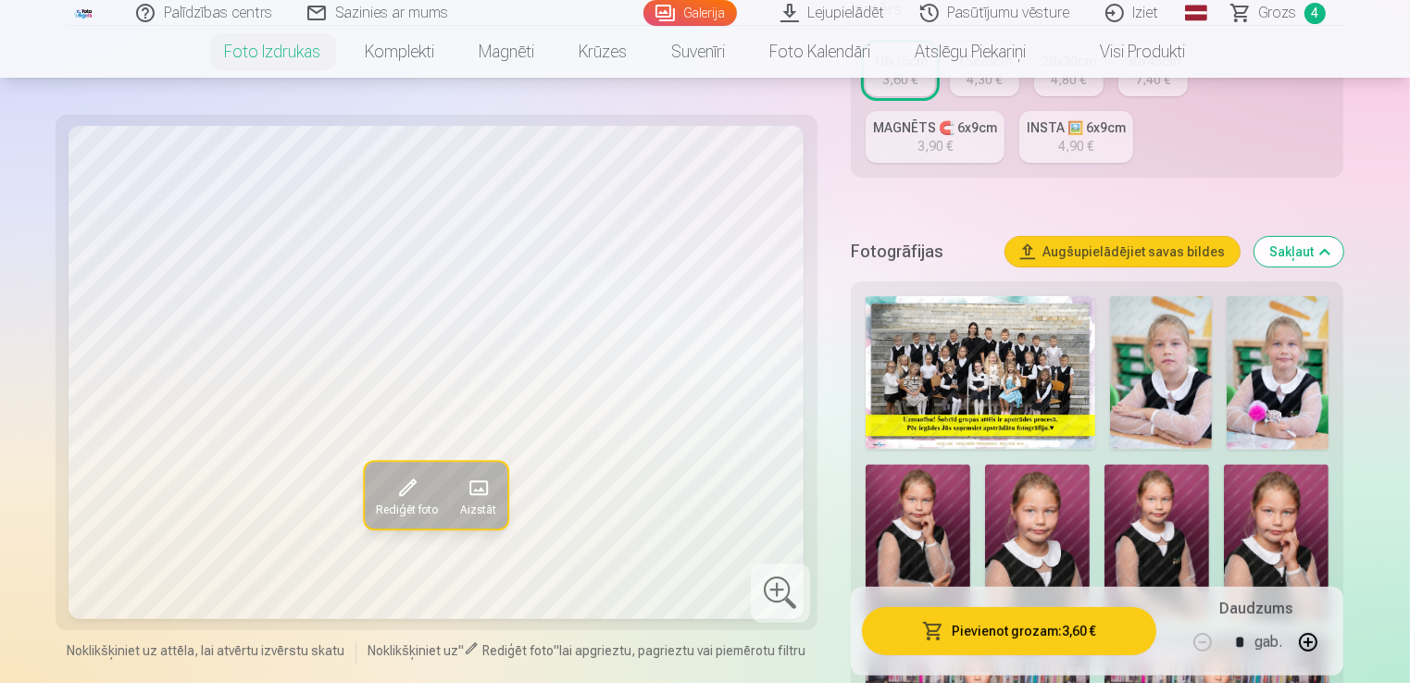
click at [1161, 411] on img at bounding box center [1161, 372] width 102 height 153
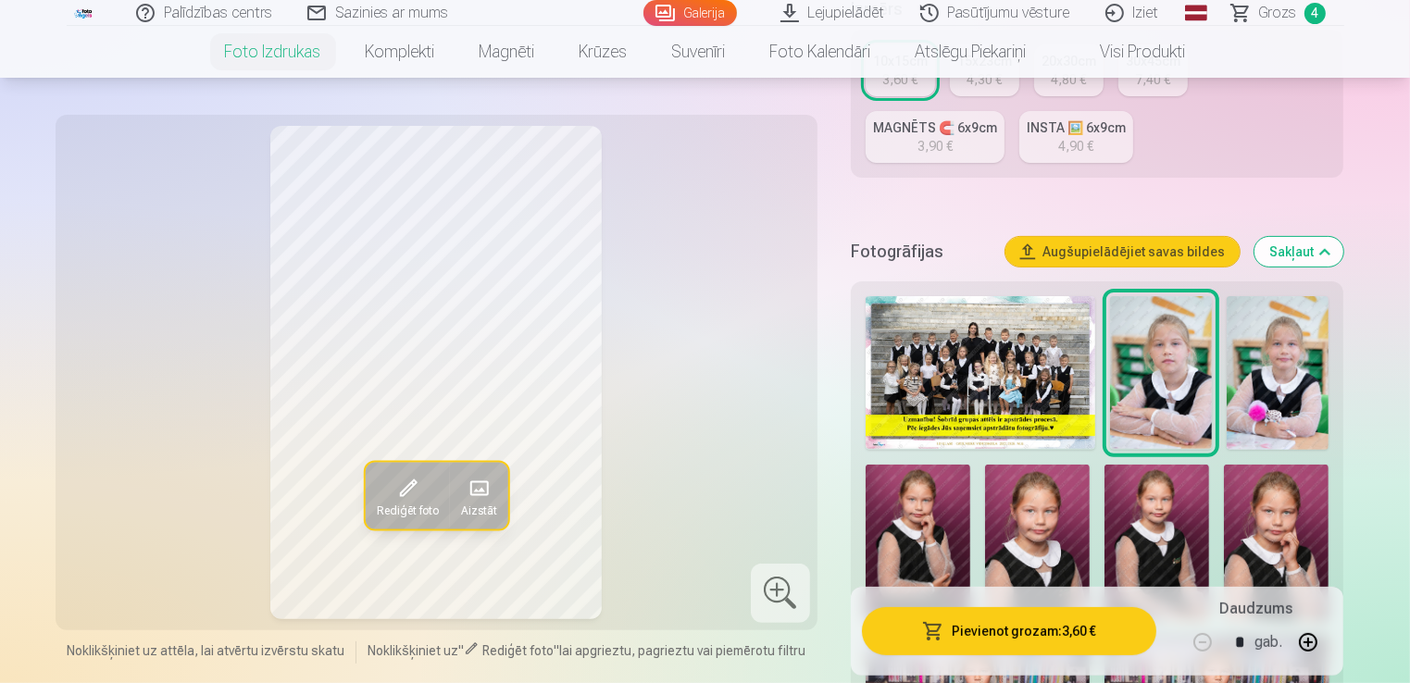
click at [1297, 361] on img at bounding box center [1278, 373] width 102 height 154
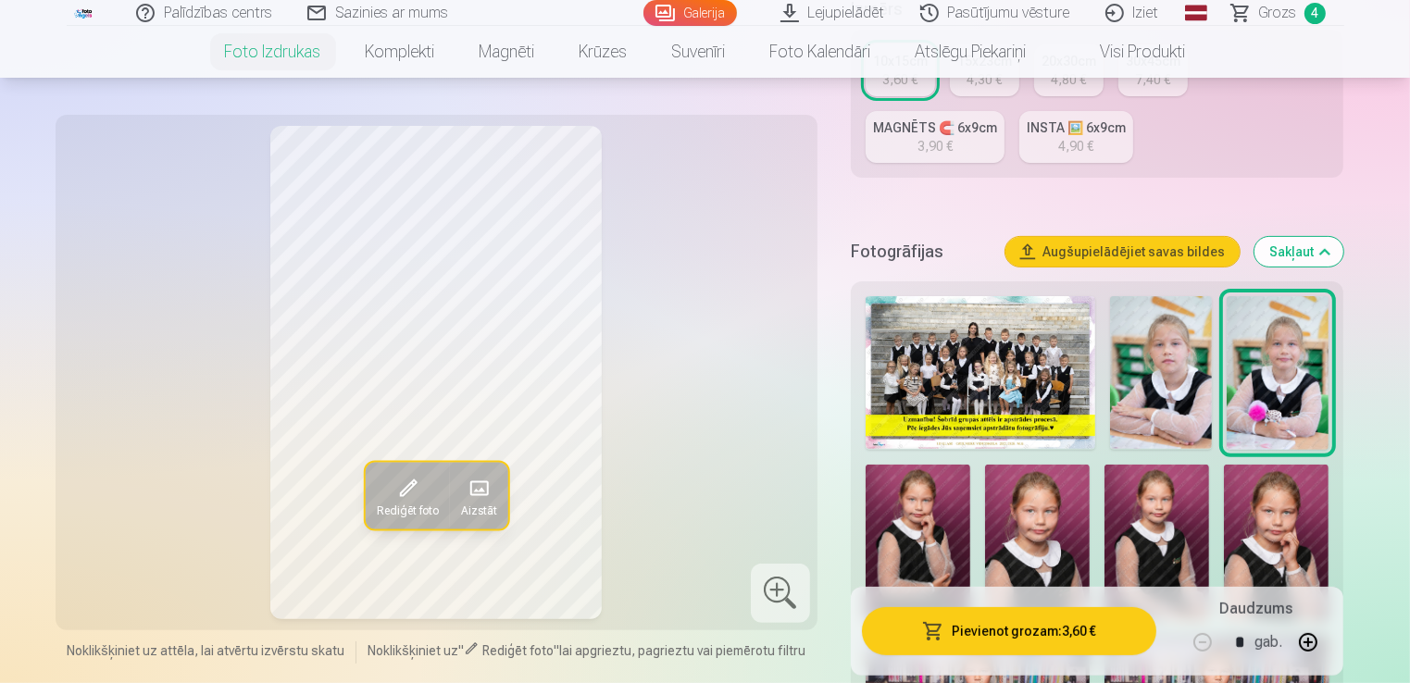
click at [1178, 393] on img at bounding box center [1161, 372] width 102 height 153
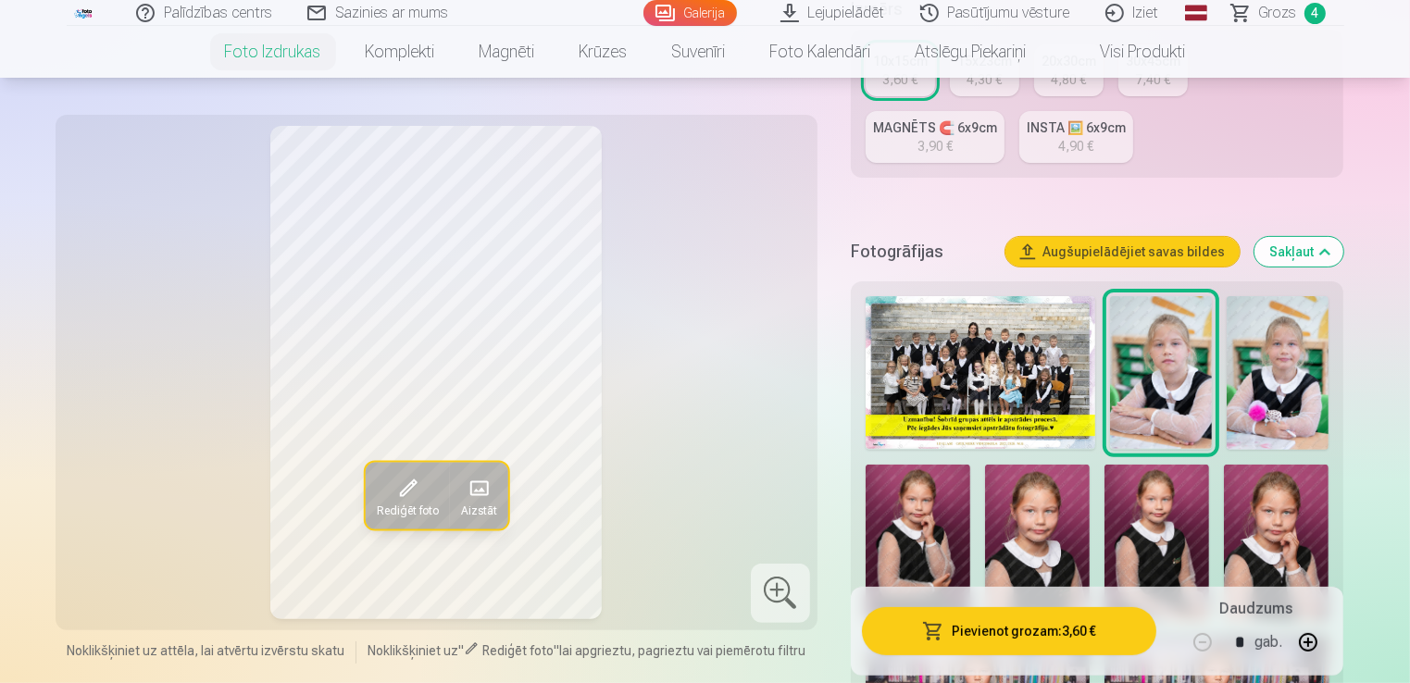
click at [1302, 387] on img at bounding box center [1278, 373] width 102 height 154
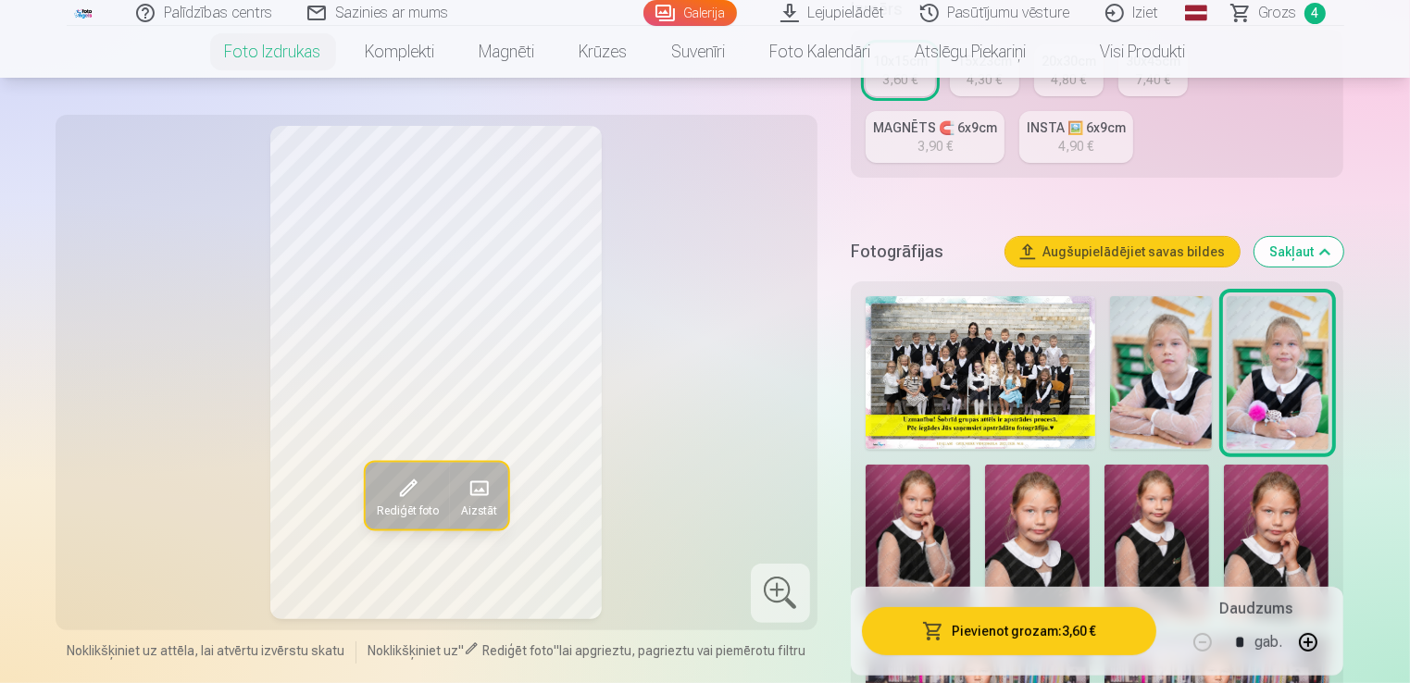
click at [1153, 386] on img at bounding box center [1161, 372] width 102 height 153
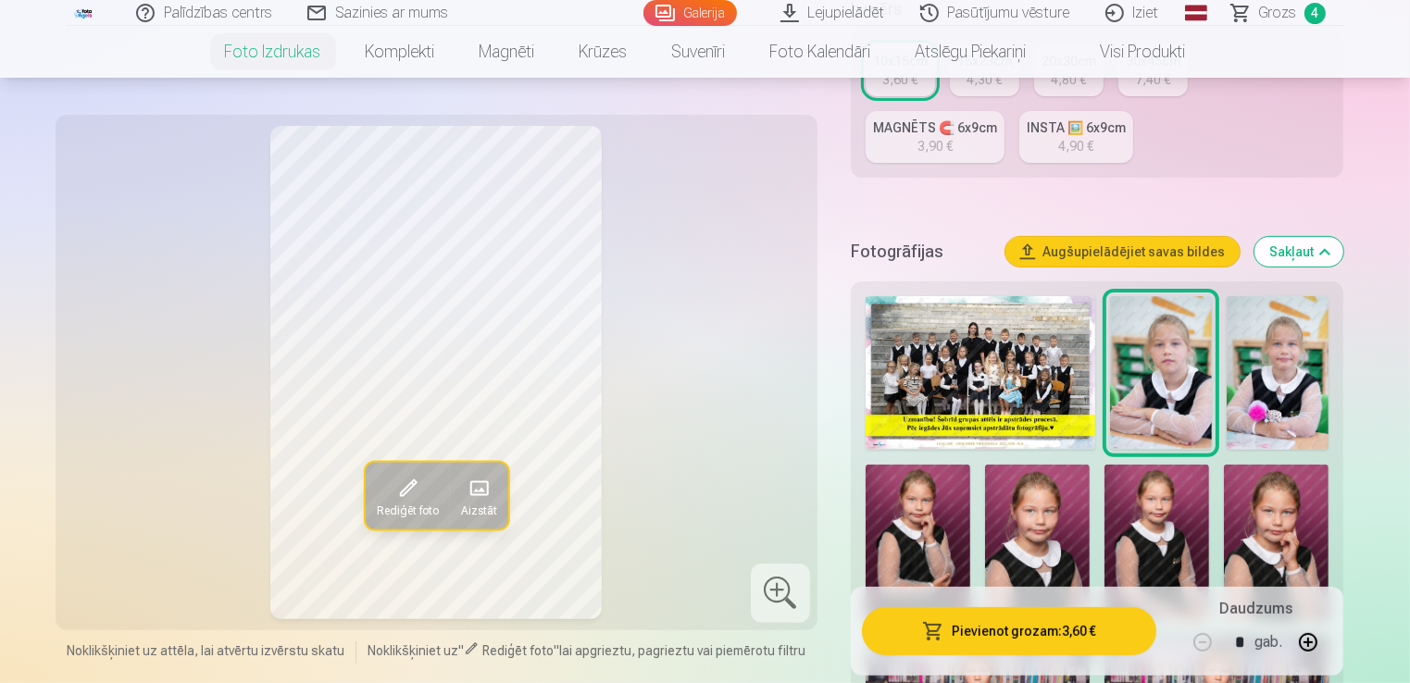
click at [1306, 376] on img at bounding box center [1278, 373] width 102 height 154
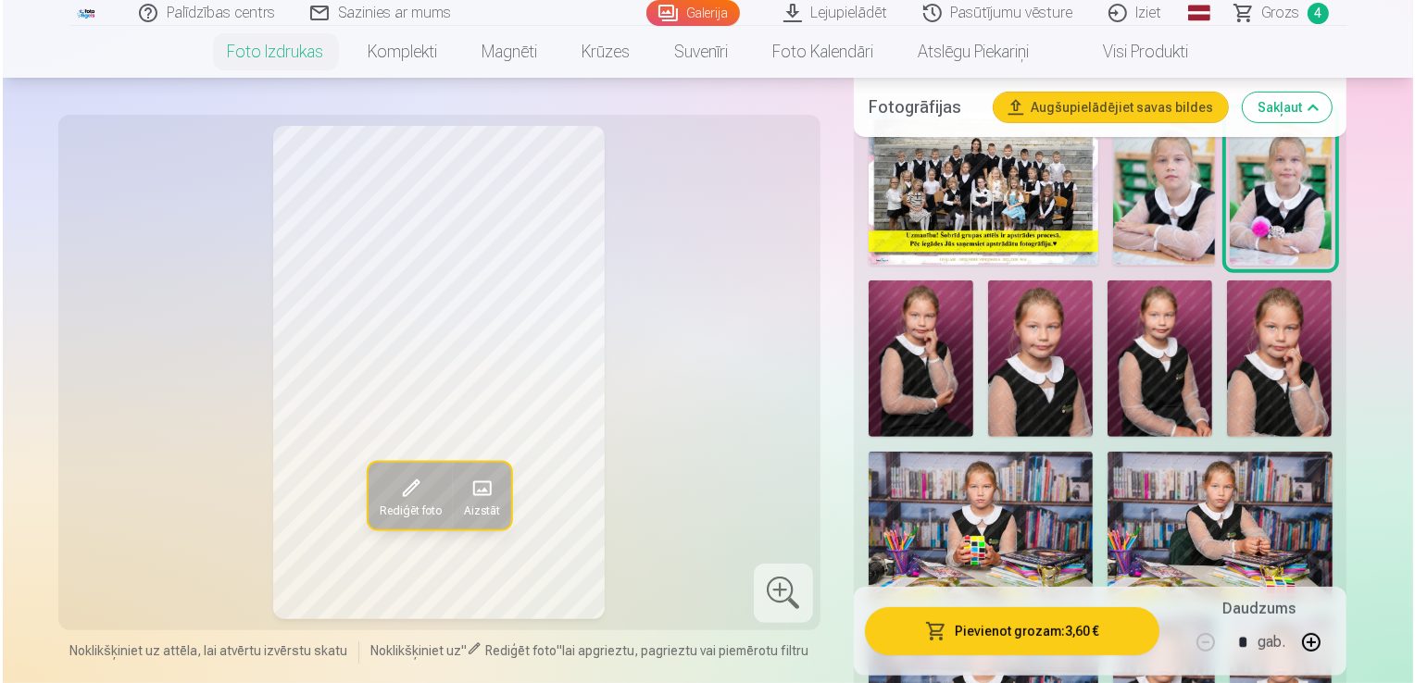
scroll to position [648, 0]
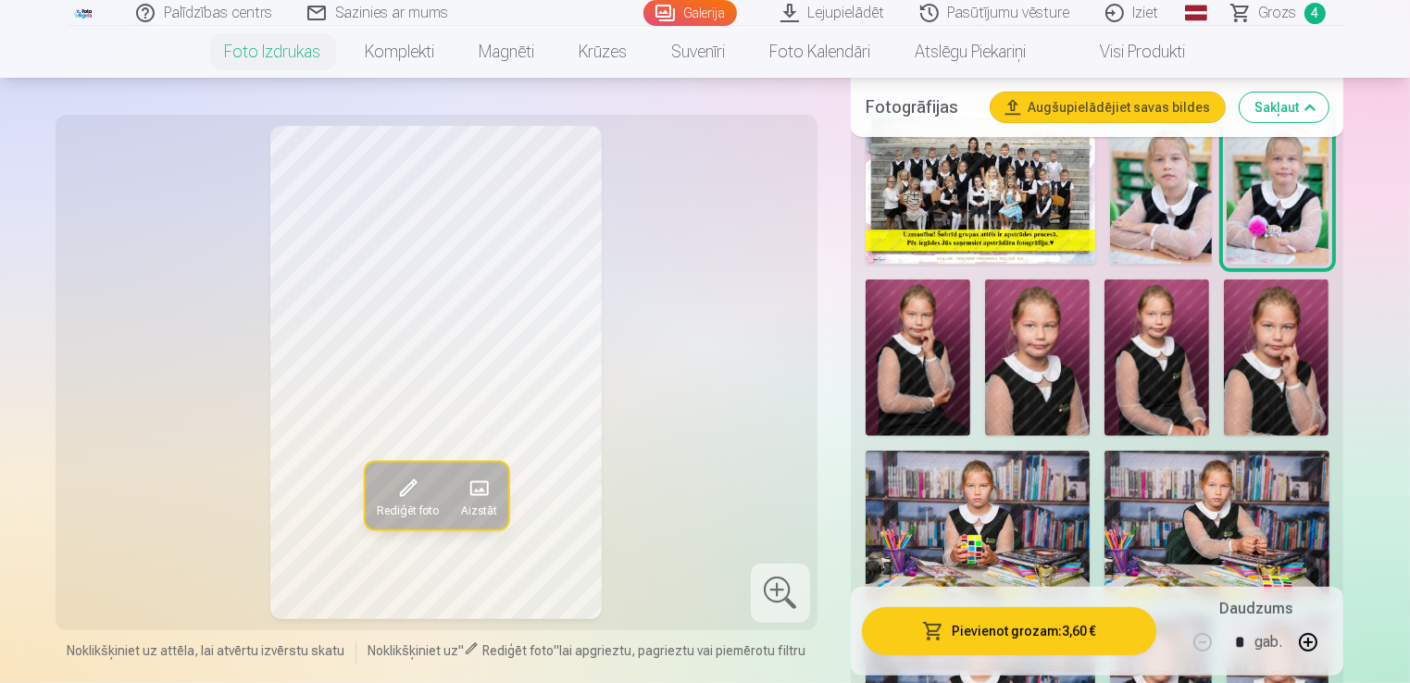
click at [969, 639] on button "Pievienot grozam : 3,60 €" at bounding box center [1009, 631] width 295 height 48
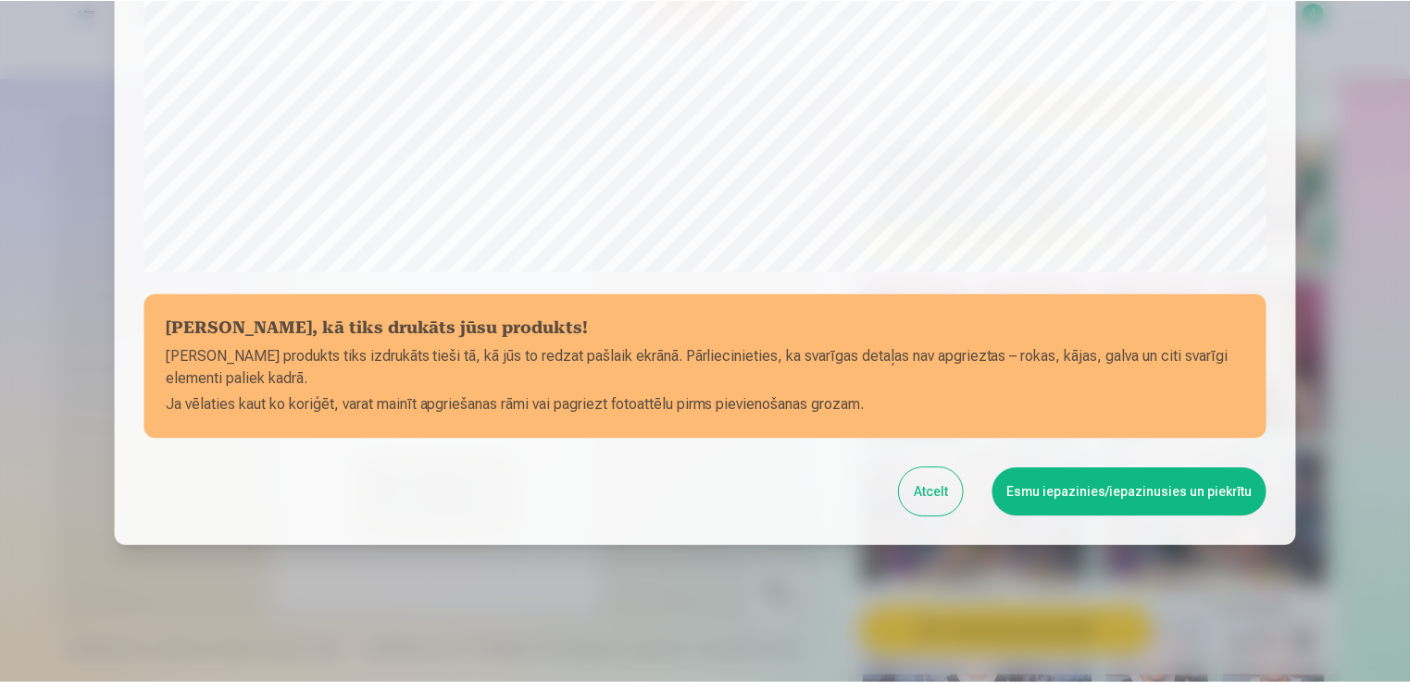
scroll to position [649, 0]
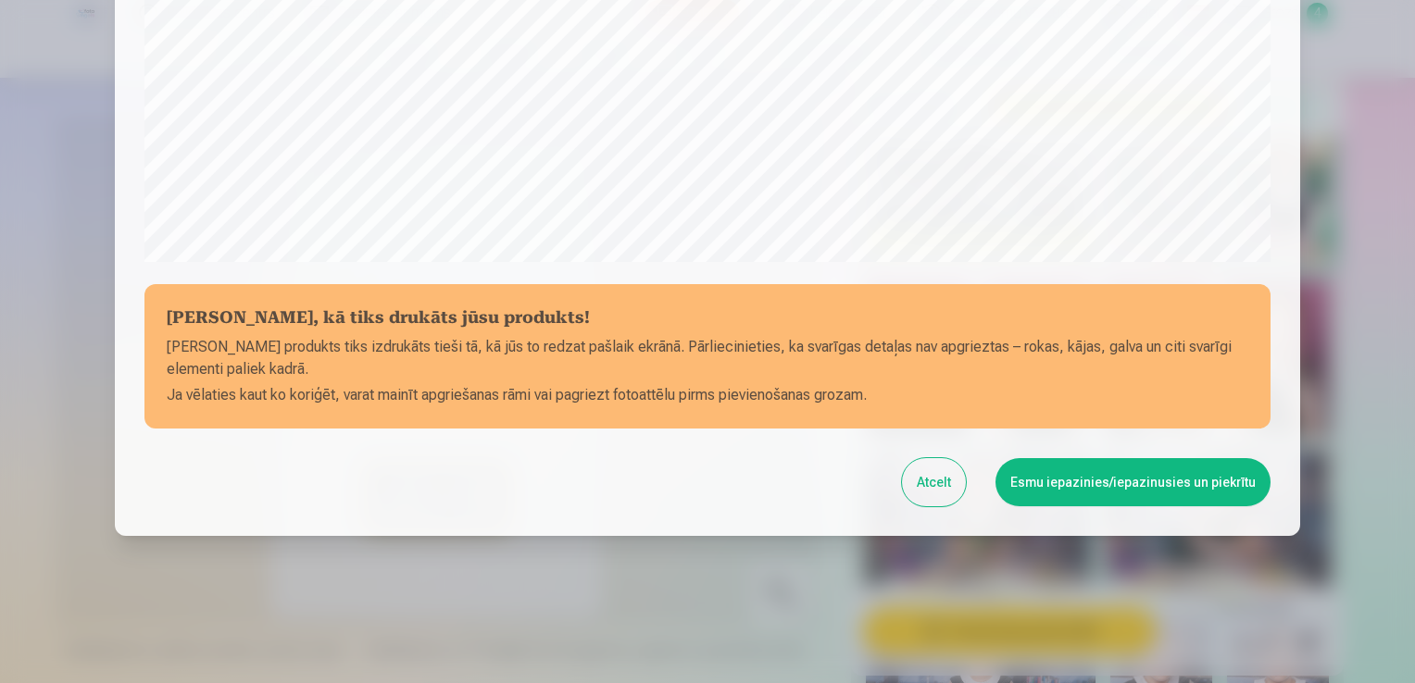
click at [1083, 488] on button "Esmu iepazinies/iepazinusies un piekrītu" at bounding box center [1133, 482] width 275 height 48
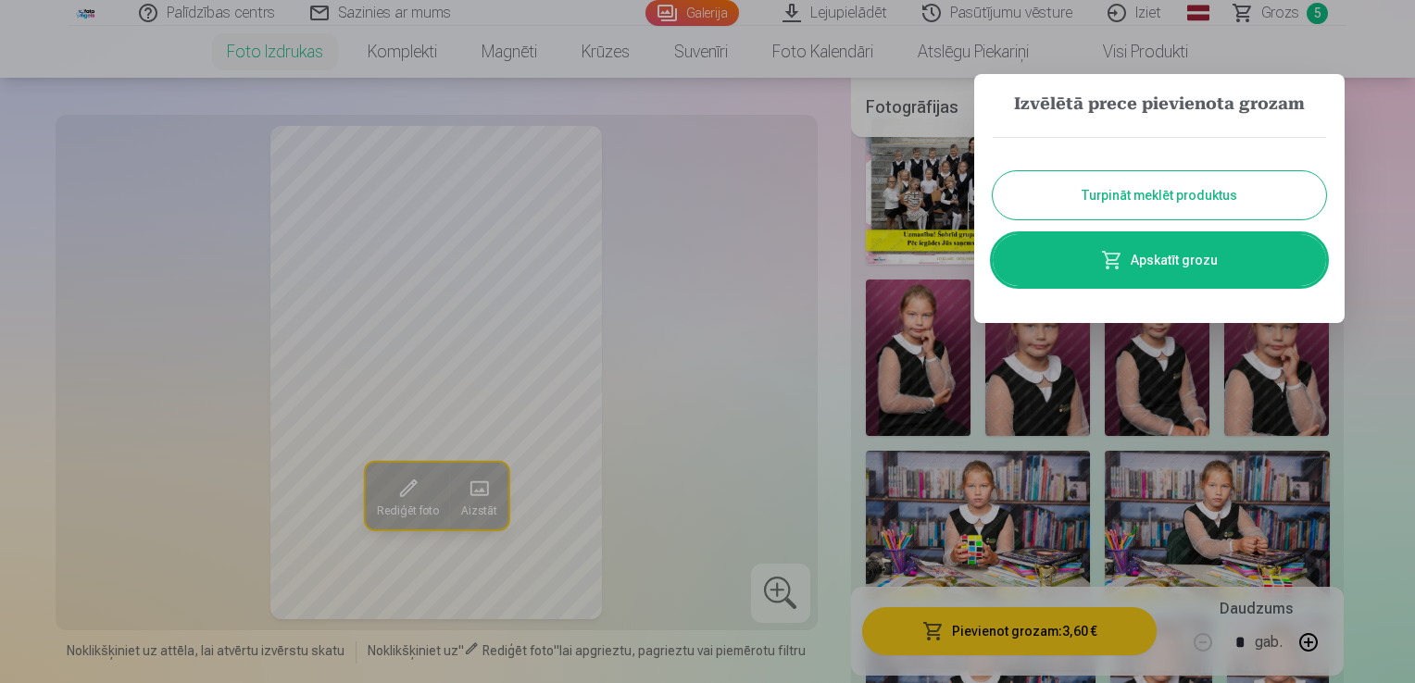
click at [1164, 282] on link "Apskatīt grozu" at bounding box center [1159, 260] width 333 height 52
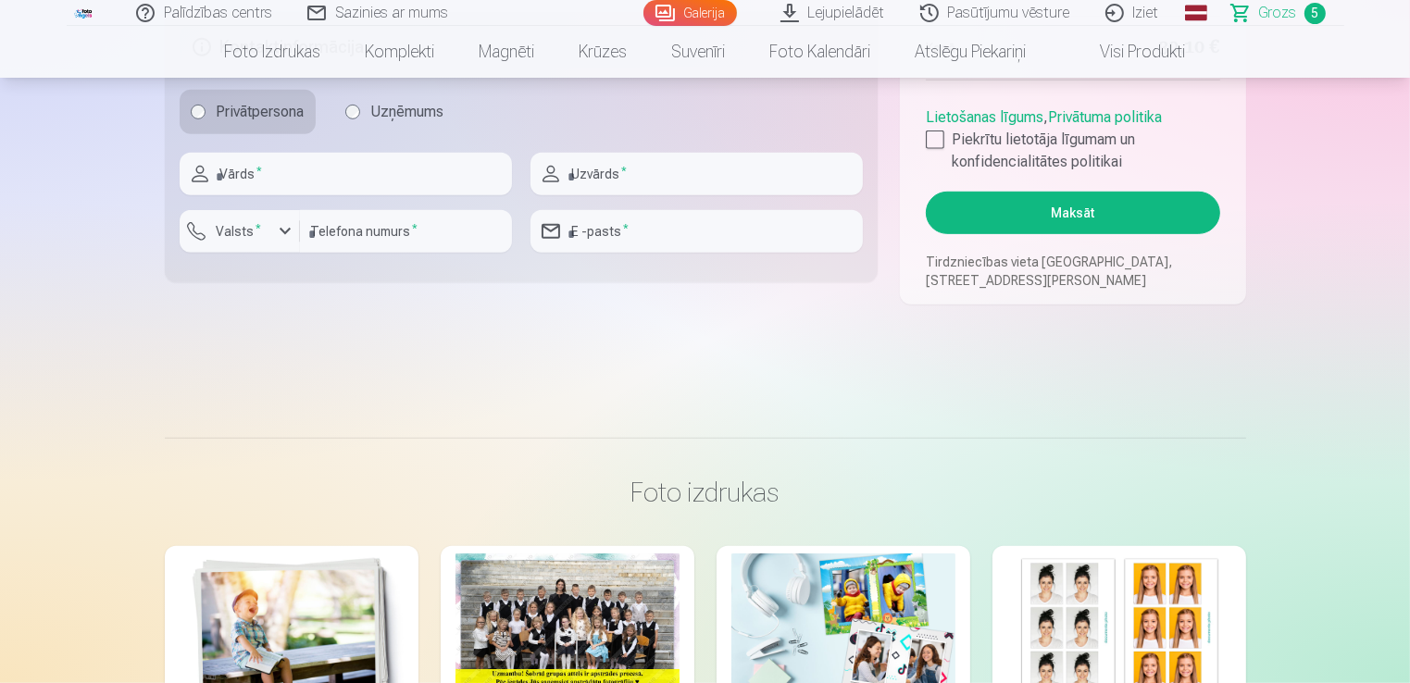
scroll to position [1111, 0]
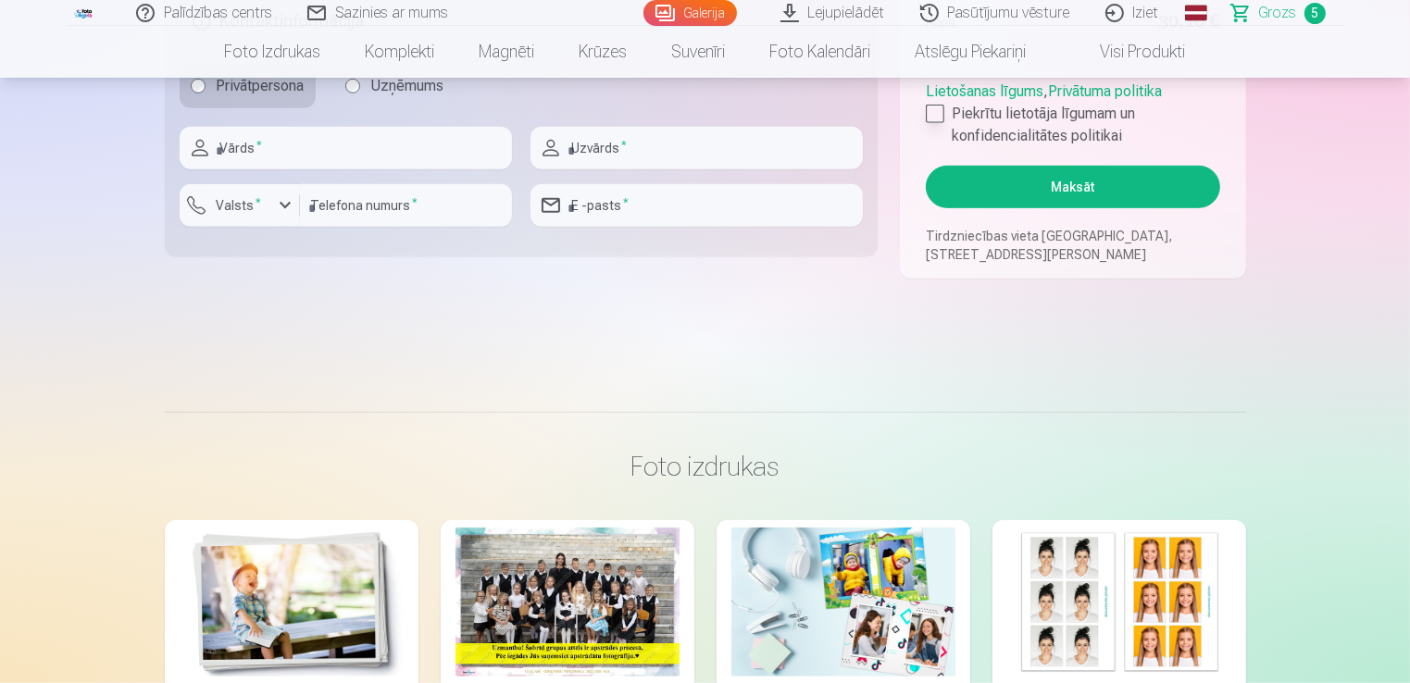
click at [933, 119] on div at bounding box center [935, 114] width 19 height 19
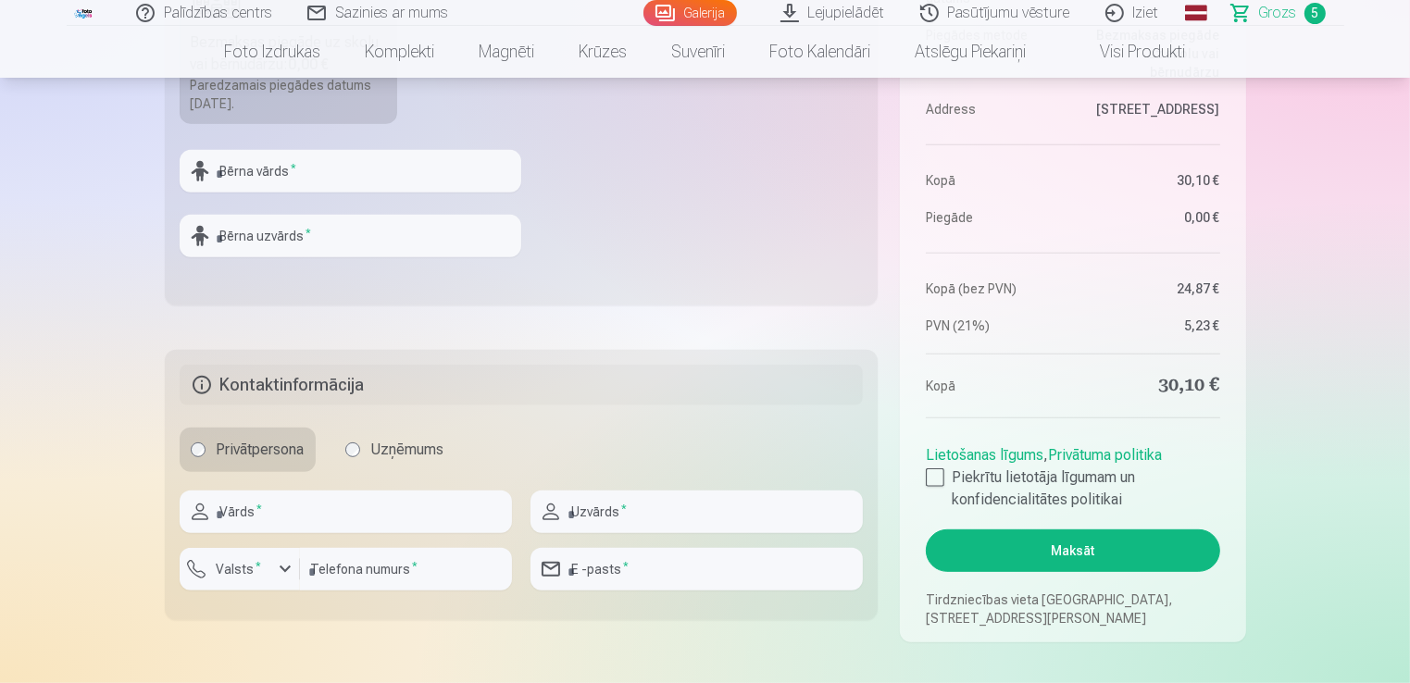
scroll to position [741, 0]
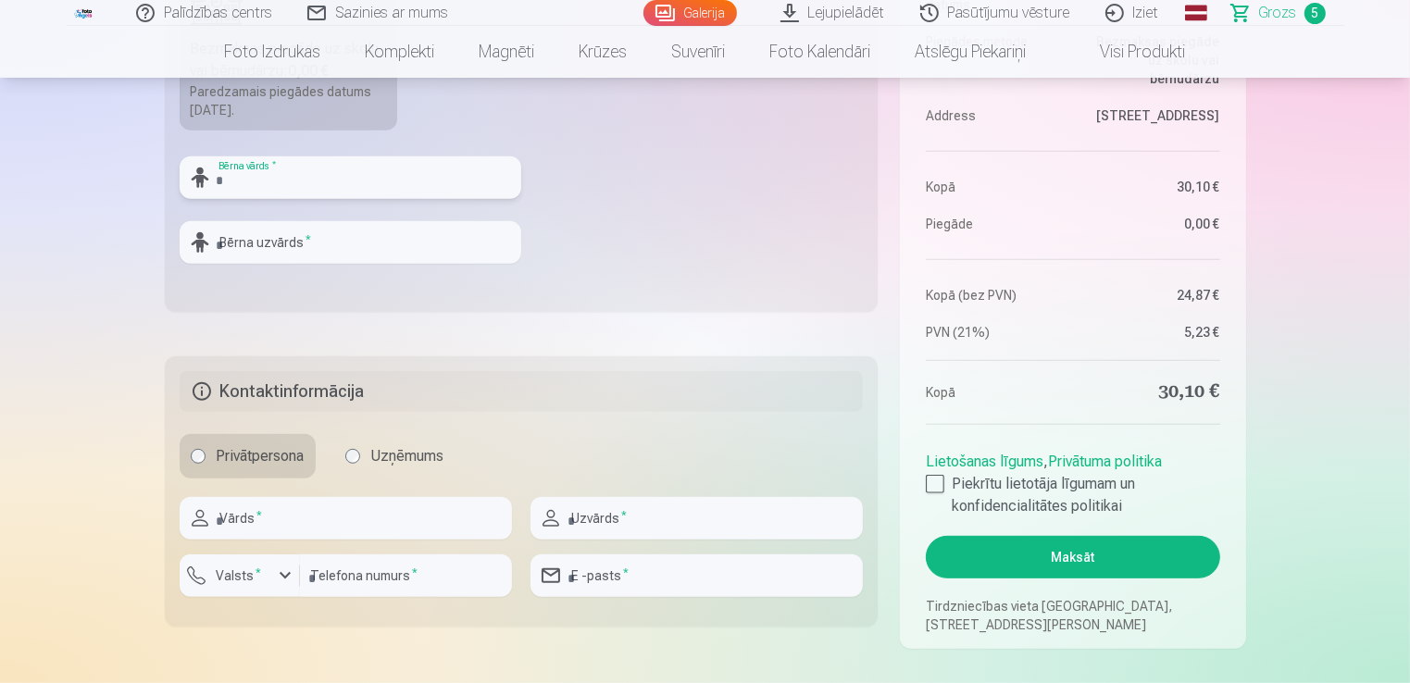
click at [305, 182] on input "text" at bounding box center [351, 178] width 342 height 43
type input "*****"
type input "********"
type input "*****"
click at [357, 517] on input "text" at bounding box center [346, 518] width 332 height 43
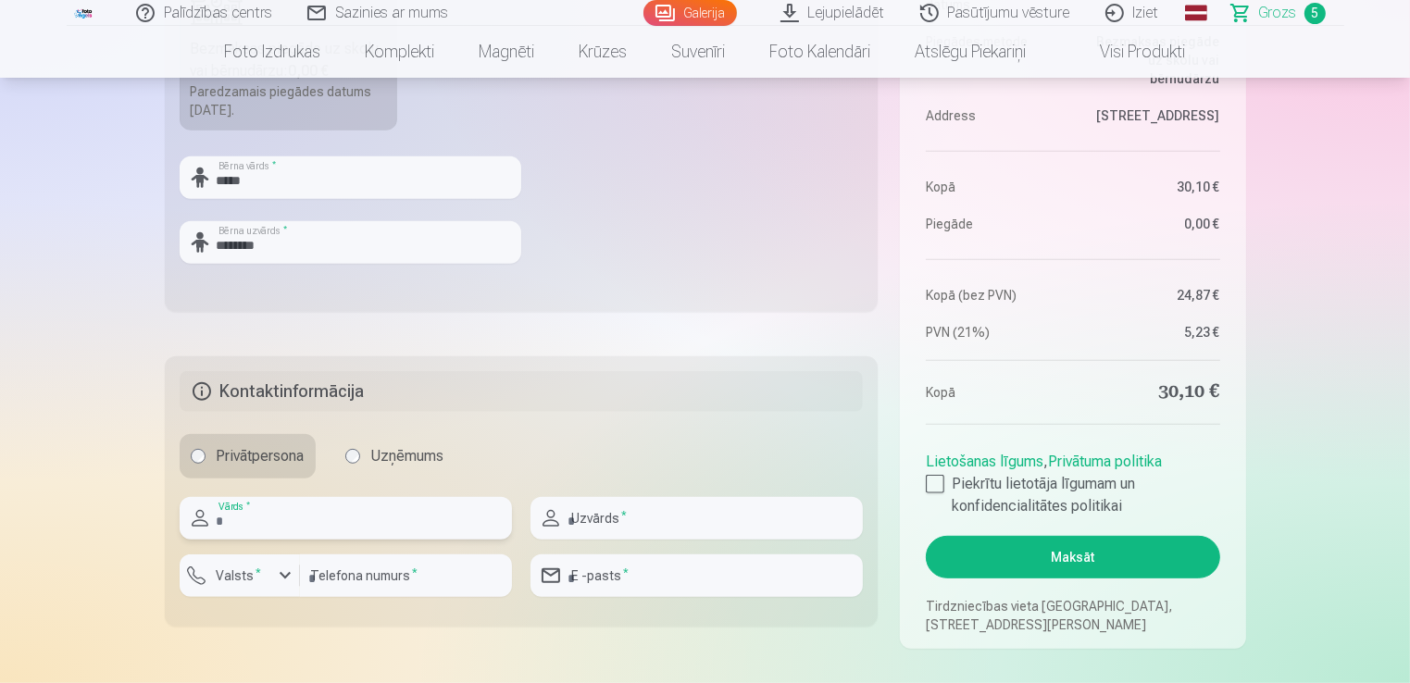
type input "*******"
type input "********"
type input "**********"
click at [250, 572] on label "Valsts *" at bounding box center [239, 576] width 60 height 19
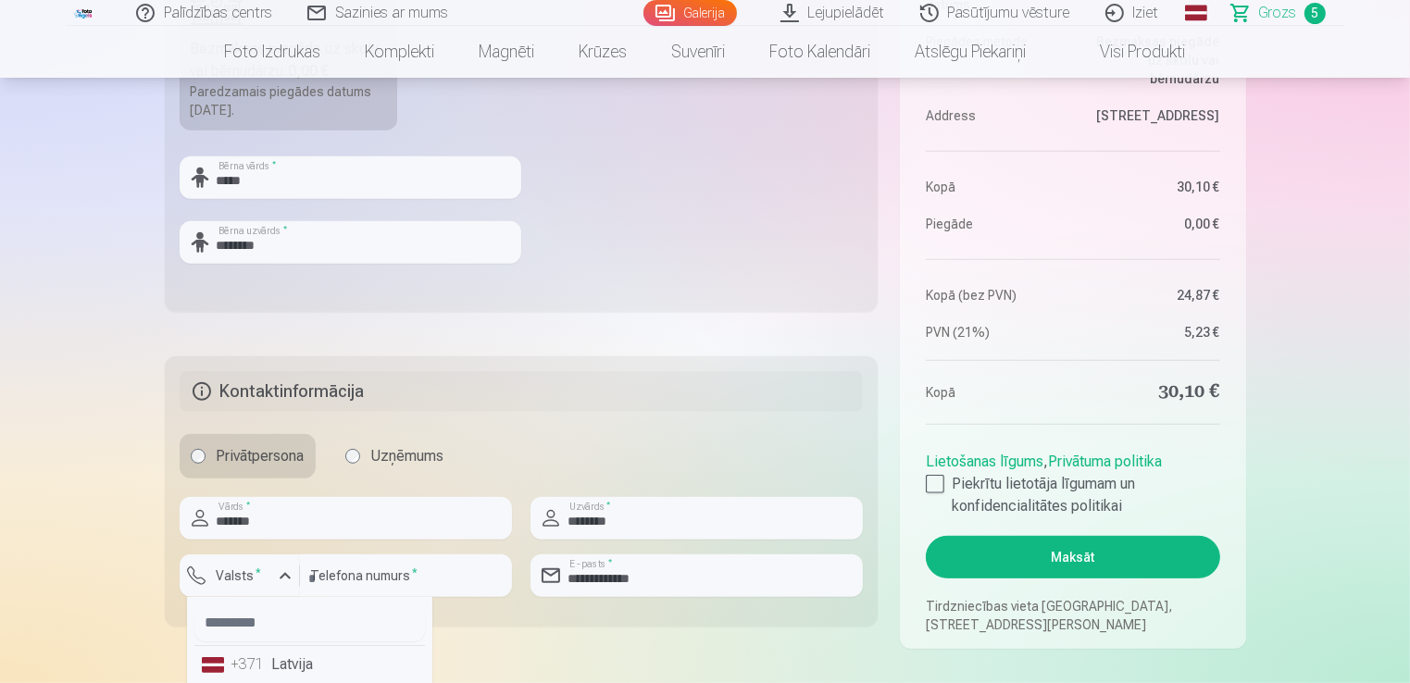
click at [245, 674] on div "+371" at bounding box center [250, 665] width 37 height 22
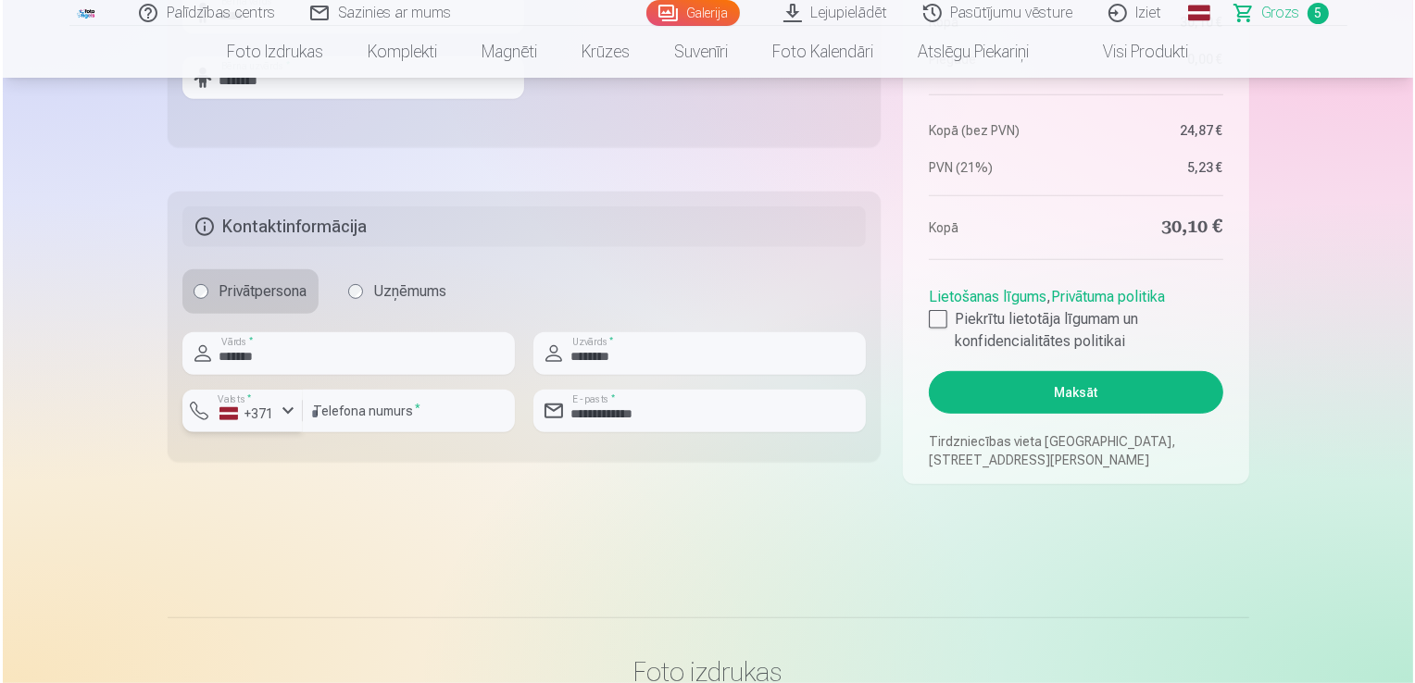
scroll to position [926, 0]
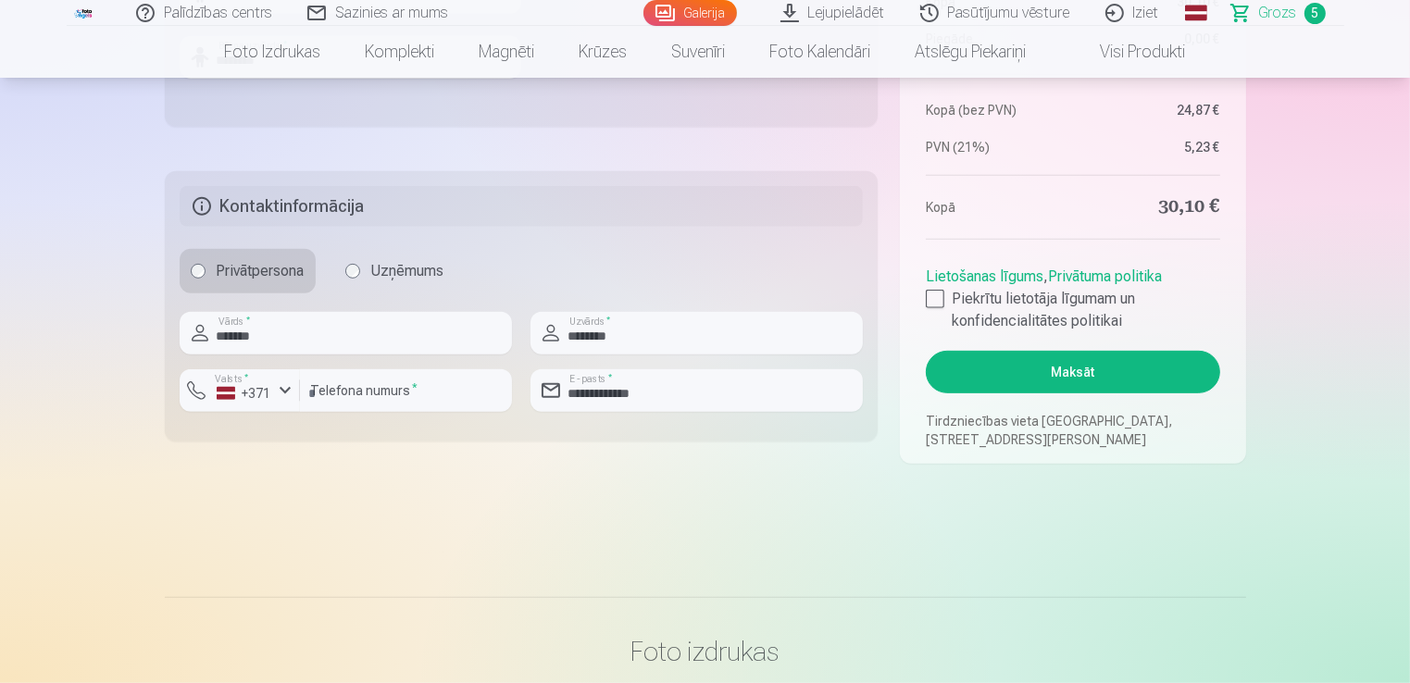
click at [1058, 374] on button "Maksāt" at bounding box center [1073, 372] width 294 height 43
